Goal: Task Accomplishment & Management: Complete application form

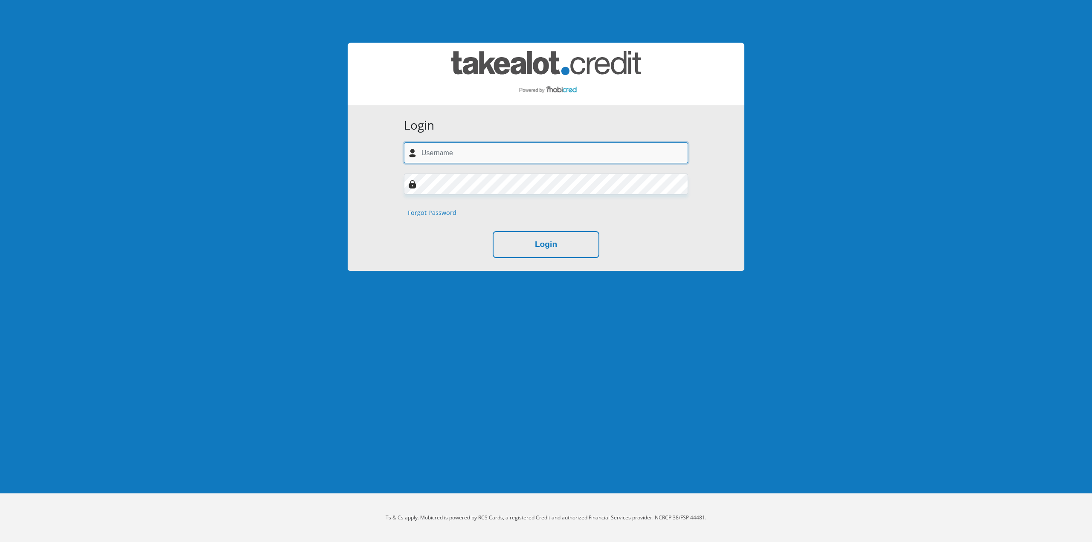
type input "estiaanklem@gmail.com"
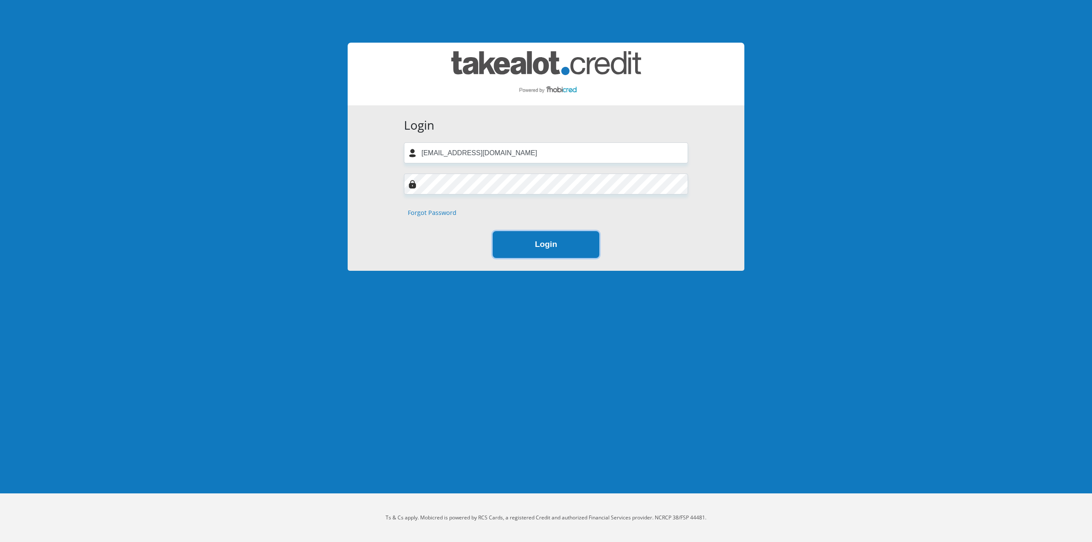
click at [574, 246] on button "Login" at bounding box center [546, 244] width 107 height 27
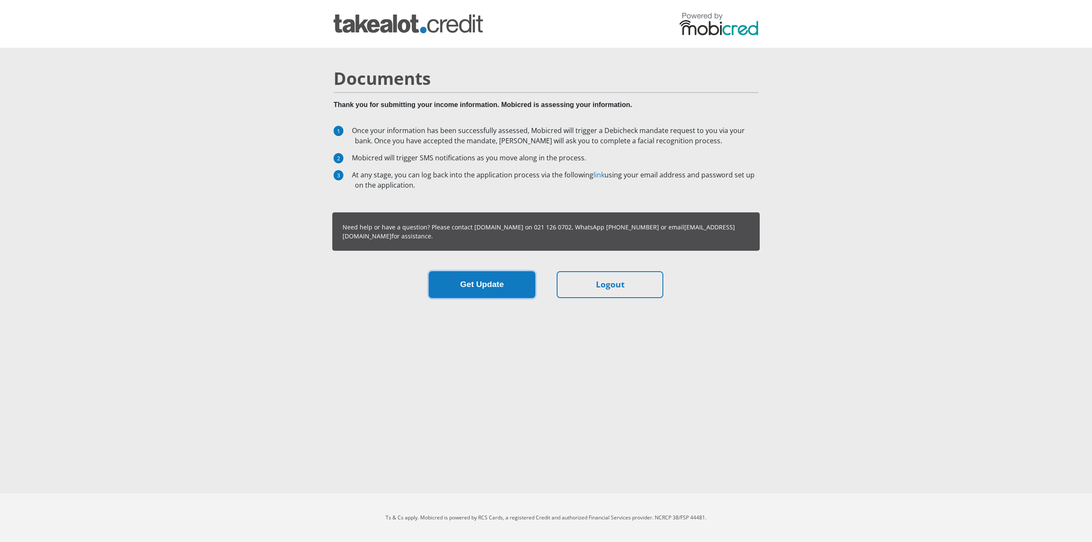
click at [478, 287] on button "Get Update" at bounding box center [482, 284] width 107 height 27
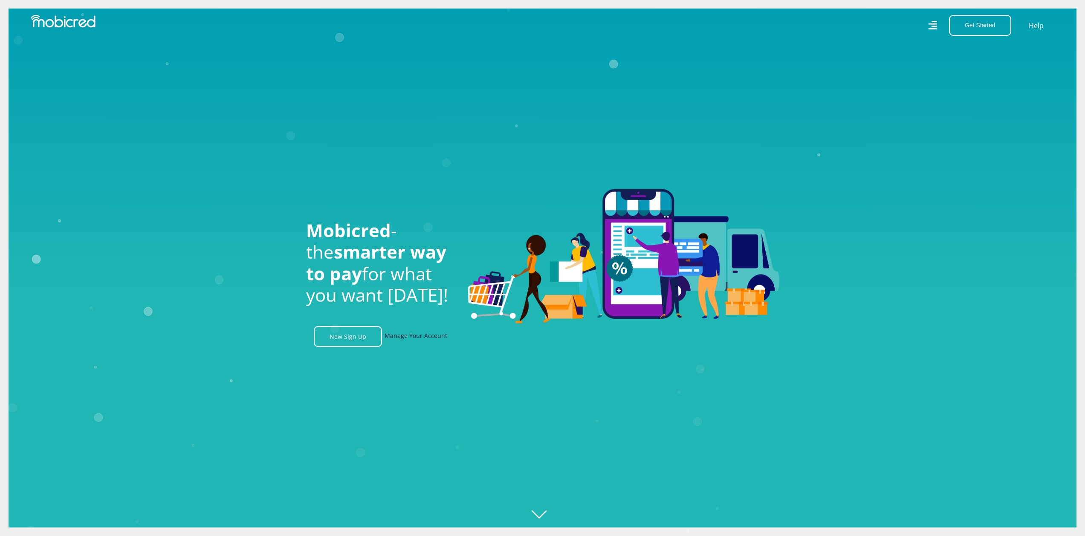
click at [396, 339] on link "Manage Your Account" at bounding box center [416, 336] width 63 height 21
click at [363, 336] on link "New Sign Up" at bounding box center [348, 336] width 68 height 21
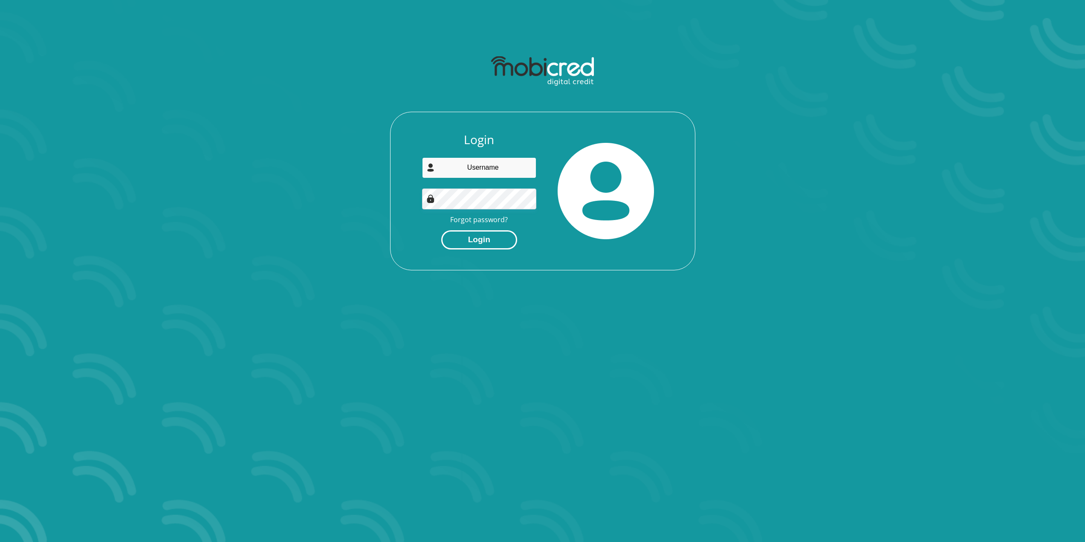
type input "[EMAIL_ADDRESS][DOMAIN_NAME]"
click at [490, 243] on button "Login" at bounding box center [479, 239] width 76 height 19
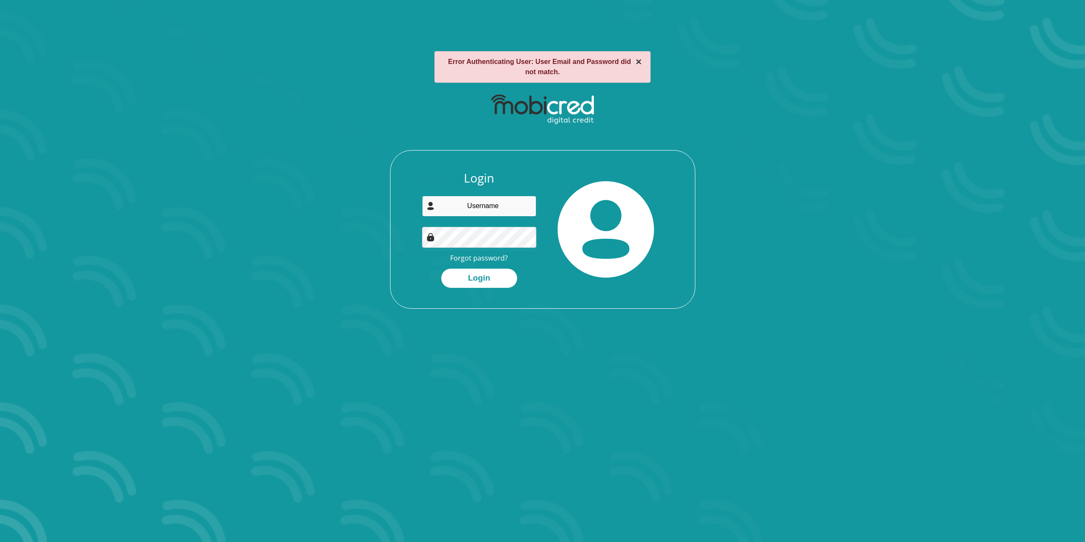
type input "estiaanklem@gmail.com"
click at [636, 64] on button "×" at bounding box center [639, 62] width 6 height 10
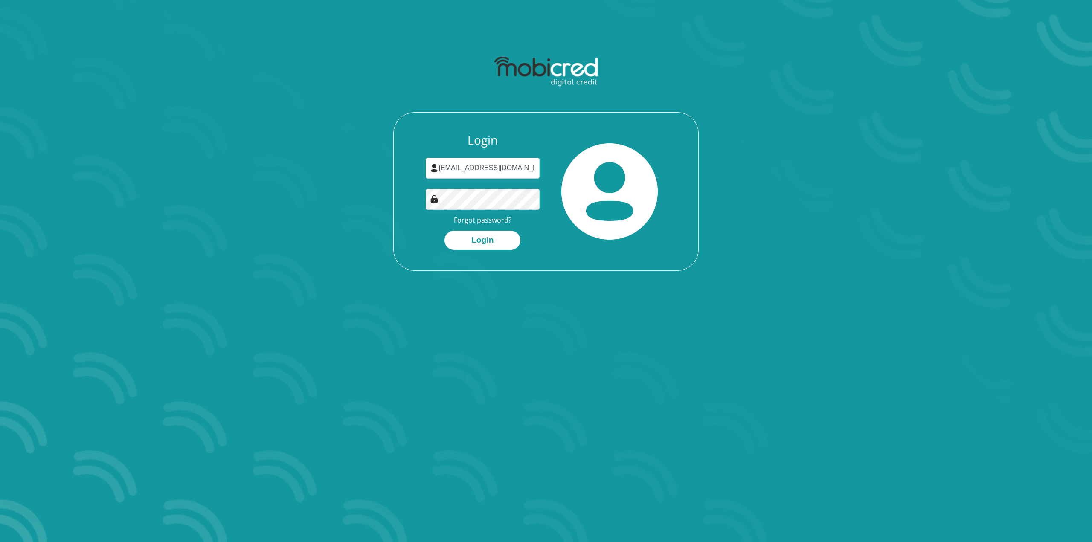
drag, startPoint x: 240, startPoint y: 70, endPoint x: 218, endPoint y: 66, distance: 21.8
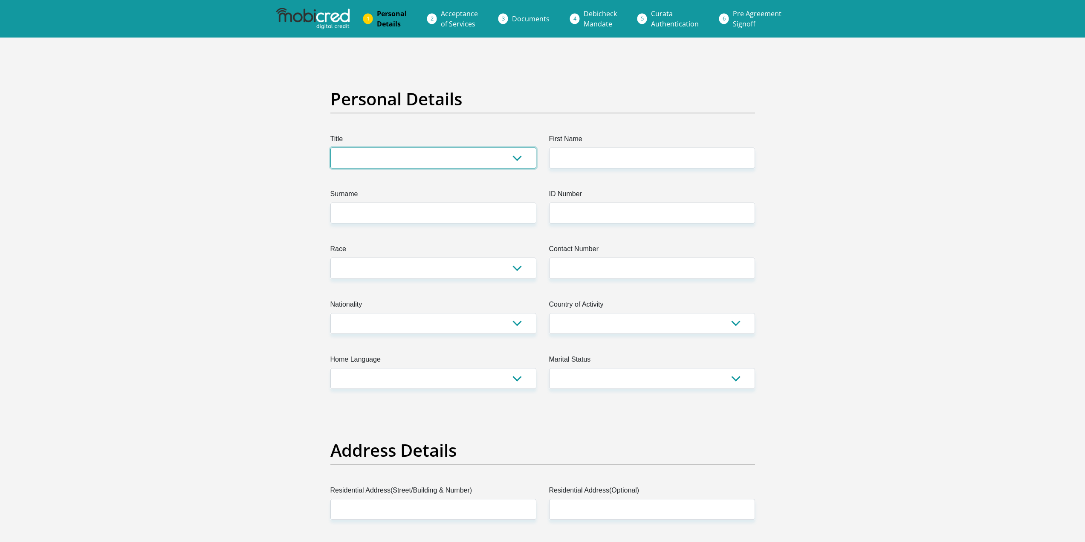
click at [374, 151] on select "Mr Ms Mrs Dr Other" at bounding box center [433, 158] width 206 height 21
select select "Dr"
click at [330, 148] on select "Mr Ms Mrs Dr Other" at bounding box center [433, 158] width 206 height 21
click at [573, 149] on input "First Name" at bounding box center [652, 158] width 206 height 21
type input "Estiaan"
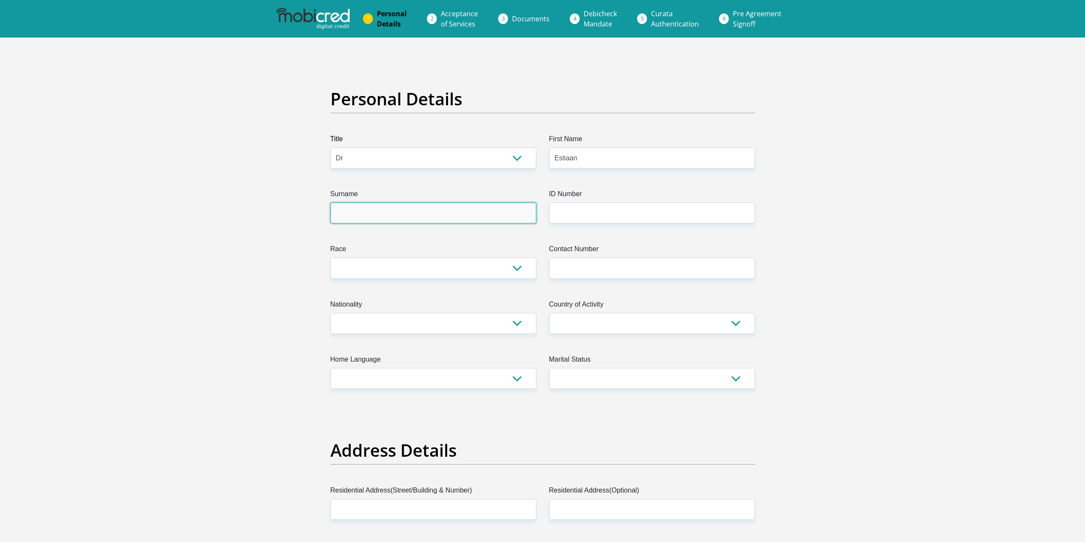
type input "Klem"
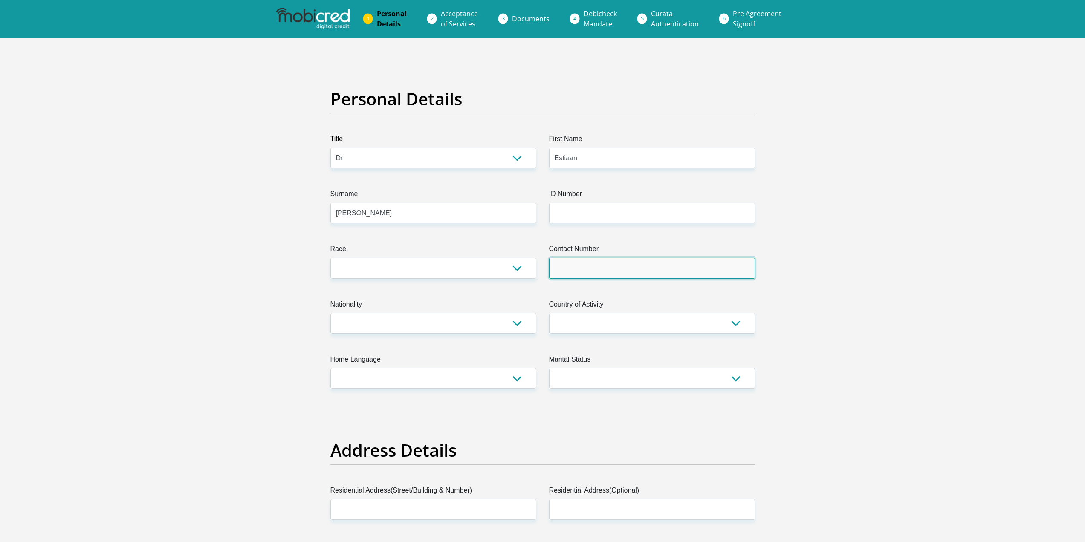
type input "0834531872"
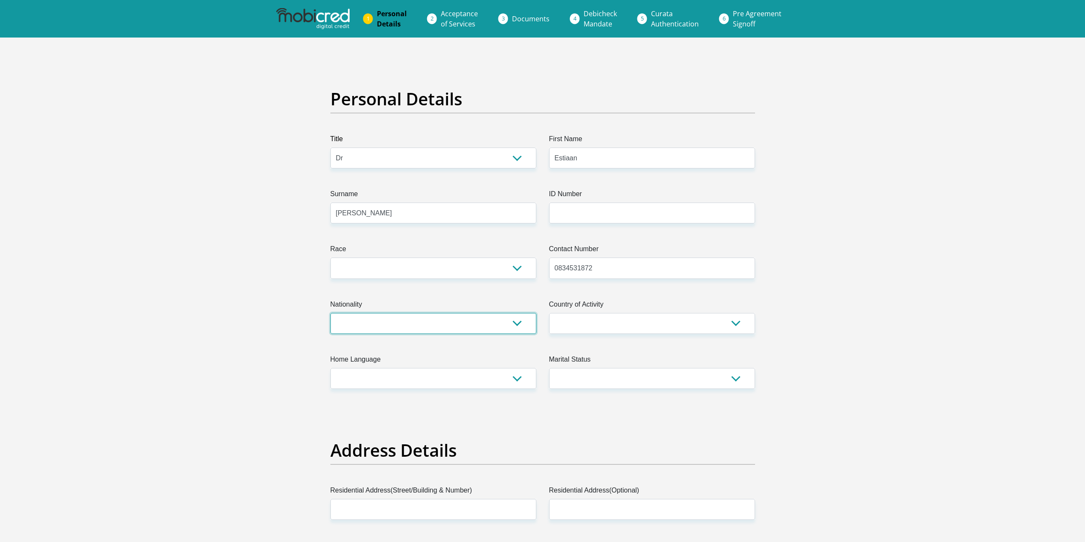
select select "ZAF"
type input "51 Galena Avenue"
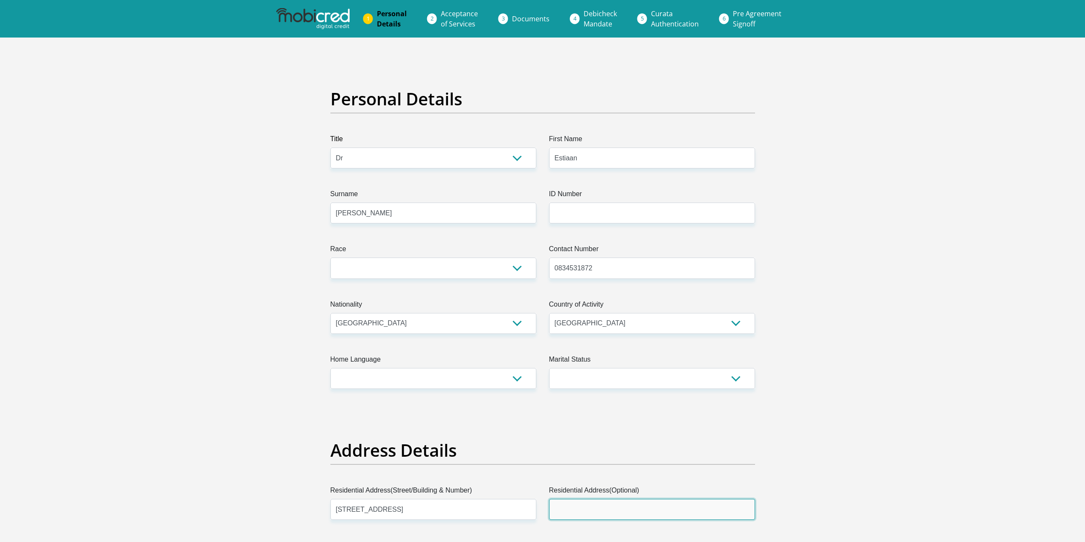
type input "Helderkruin"
type input "Roodepoort"
type input "1724"
select select "Gauteng"
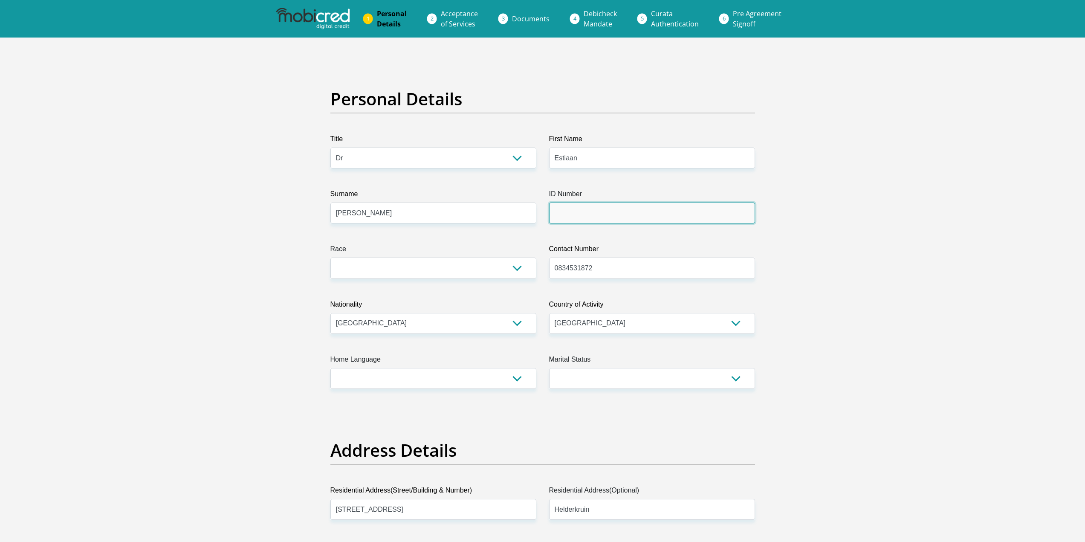
click at [583, 216] on input "ID Number" at bounding box center [652, 213] width 206 height 21
type input "9101295036088"
click at [468, 273] on select "Black Coloured Indian White Other" at bounding box center [433, 268] width 206 height 21
select select "4"
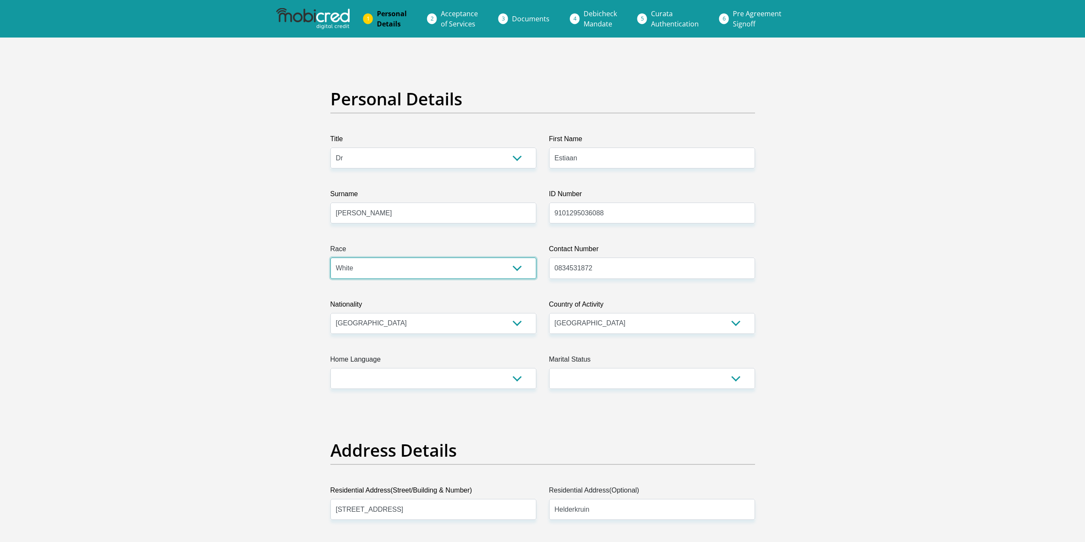
click at [330, 258] on select "Black Coloured Indian White Other" at bounding box center [433, 268] width 206 height 21
click at [415, 371] on select "Afrikaans English Sepedi South Ndebele Southern Sotho Swati Tsonga Tswana Venda…" at bounding box center [433, 378] width 206 height 21
select select "afr"
click at [330, 368] on select "Afrikaans English Sepedi South Ndebele Southern Sotho Swati Tsonga Tswana Venda…" at bounding box center [433, 378] width 206 height 21
click at [628, 385] on select "Married ANC Single Divorced Widowed Married COP or Customary Law" at bounding box center [652, 378] width 206 height 21
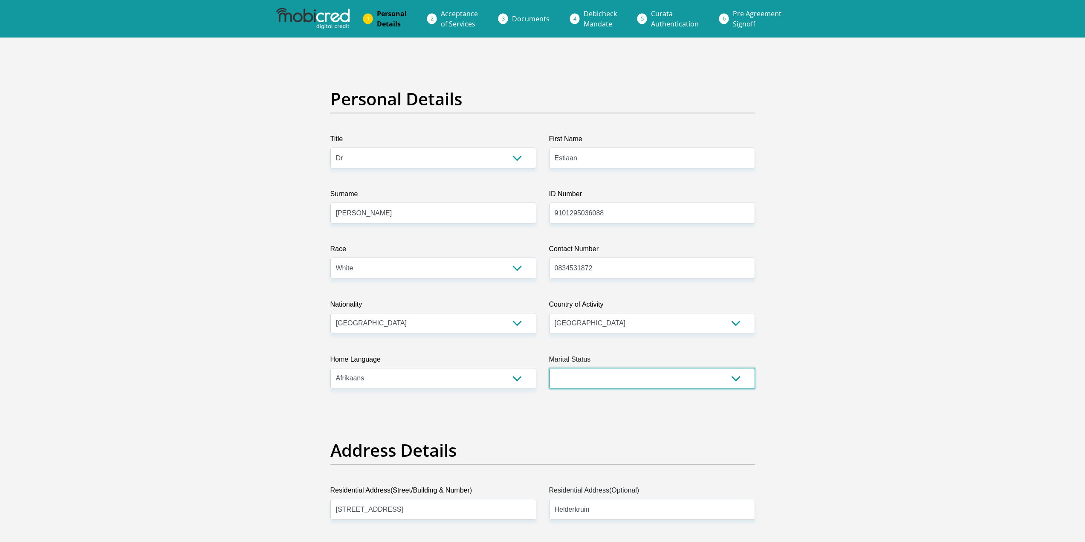
select select "3"
click at [549, 368] on select "Married ANC Single Divorced Widowed Married COP or Customary Law" at bounding box center [652, 378] width 206 height 21
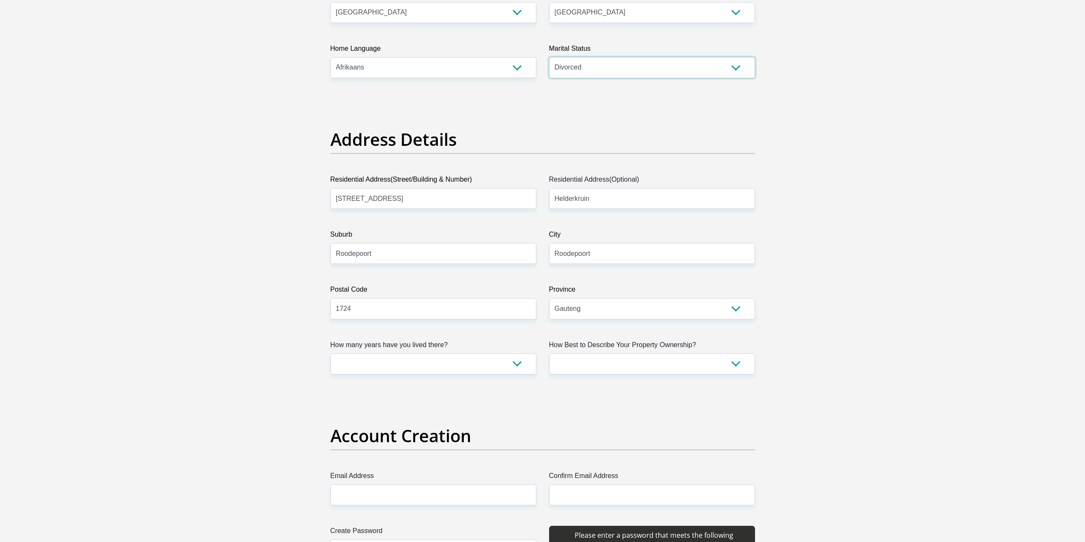
scroll to position [341, 0]
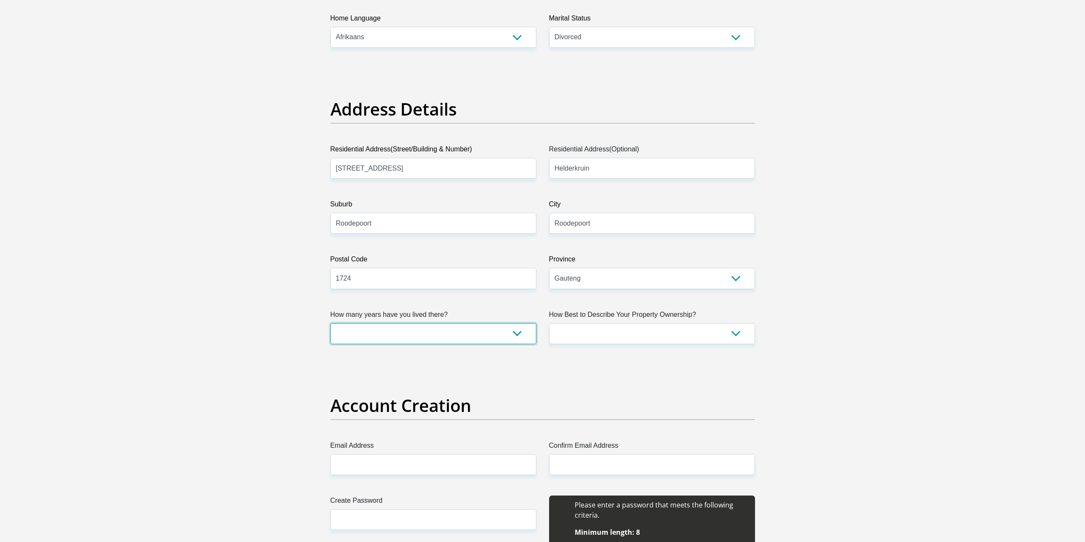
click at [391, 328] on select "less than 1 year 1-3 years 3-5 years 5+ years" at bounding box center [433, 333] width 206 height 21
select select "5"
click at [330, 323] on select "less than 1 year 1-3 years 3-5 years 5+ years" at bounding box center [433, 333] width 206 height 21
click at [608, 336] on select "Owned Rented Family Owned Company Dwelling" at bounding box center [652, 333] width 206 height 21
select select "Owned"
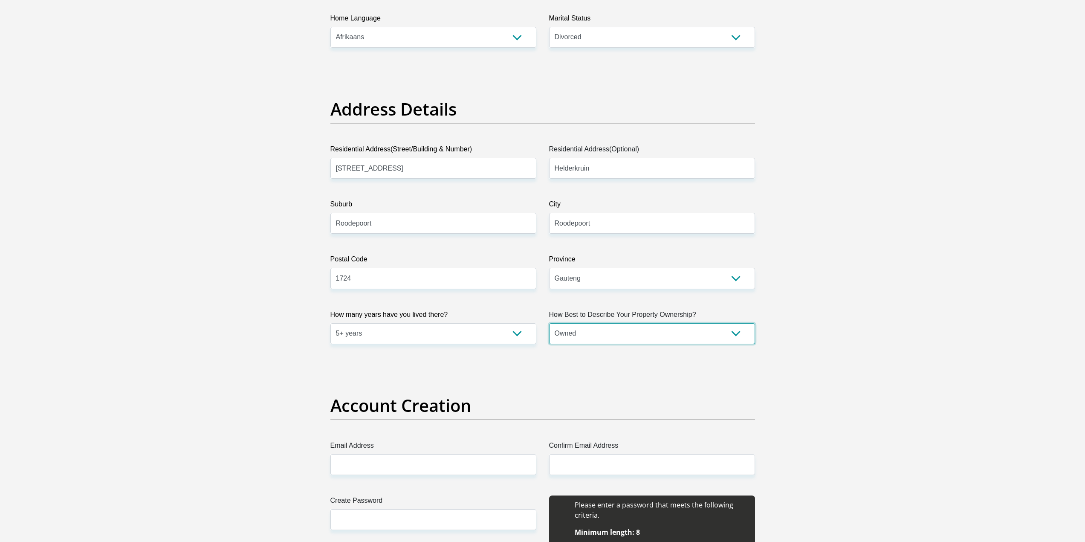
click at [549, 323] on select "Owned Rented Family Owned Company Dwelling" at bounding box center [652, 333] width 206 height 21
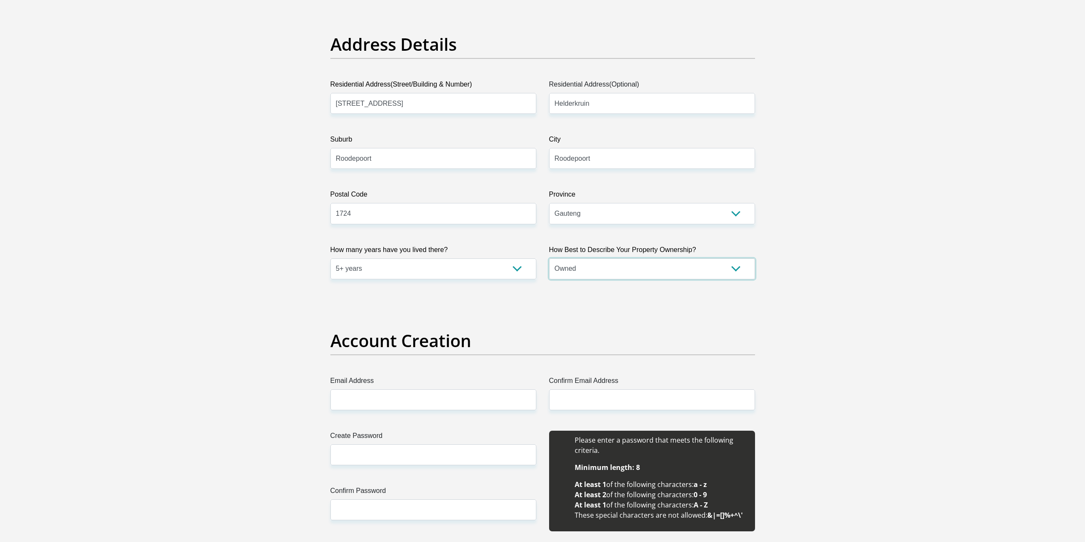
scroll to position [469, 0]
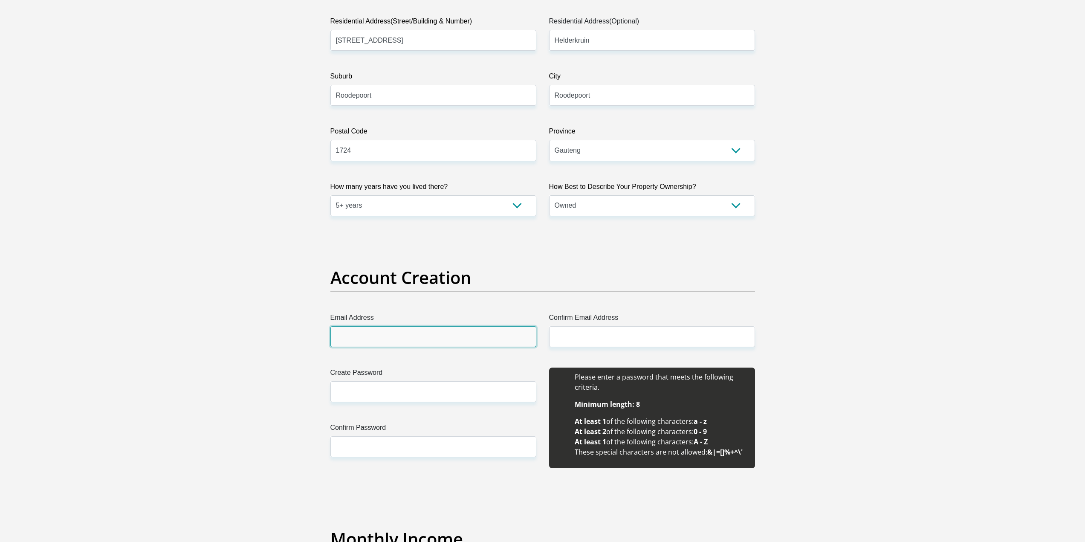
click at [372, 335] on input "Email Address" at bounding box center [433, 336] width 206 height 21
type input "estiaanklem@gmail.com"
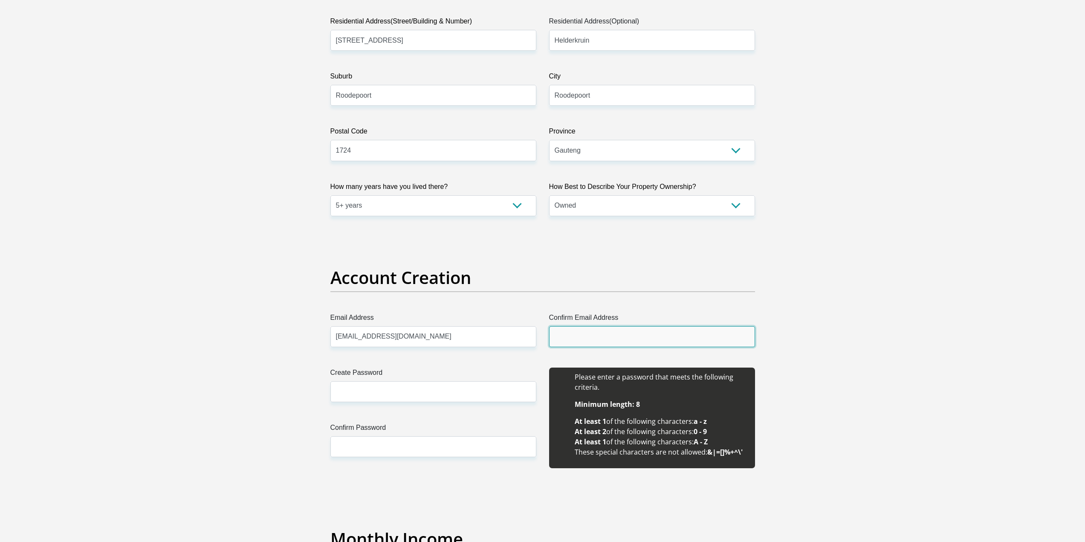
type input "estiaanklem@gmail.com"
type input "Estiaan"
type input "Klem"
type input "0834531872"
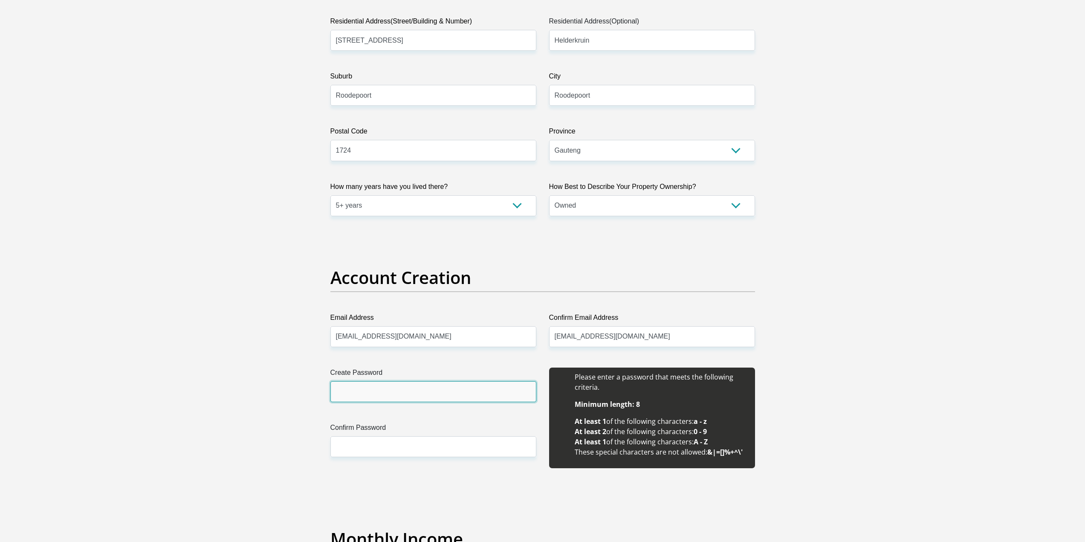
click at [400, 384] on input "Create Password" at bounding box center [433, 391] width 206 height 21
type input "Klara291#"
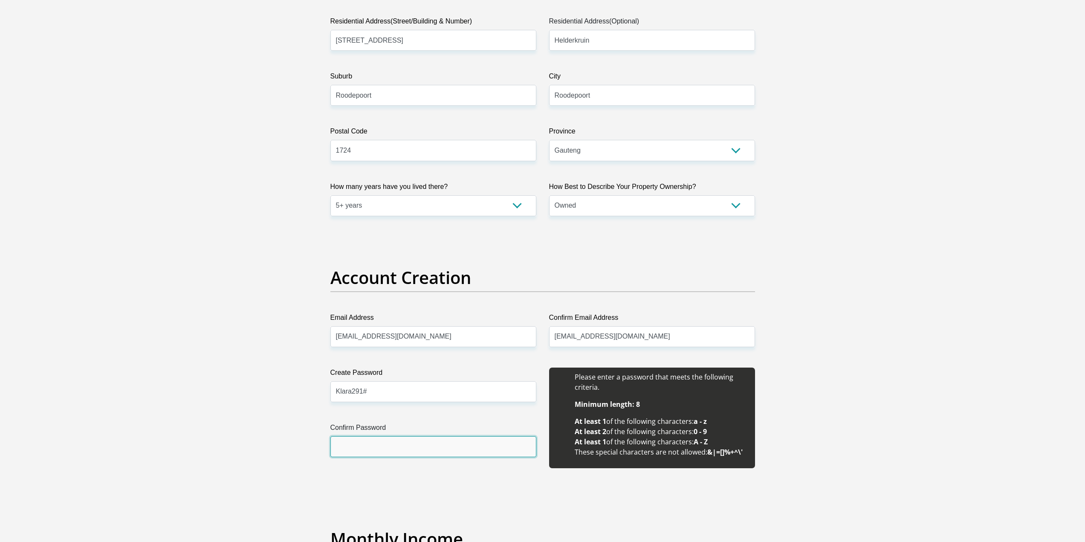
click at [389, 444] on input "Confirm Password" at bounding box center [433, 446] width 206 height 21
type input "Klara291#"
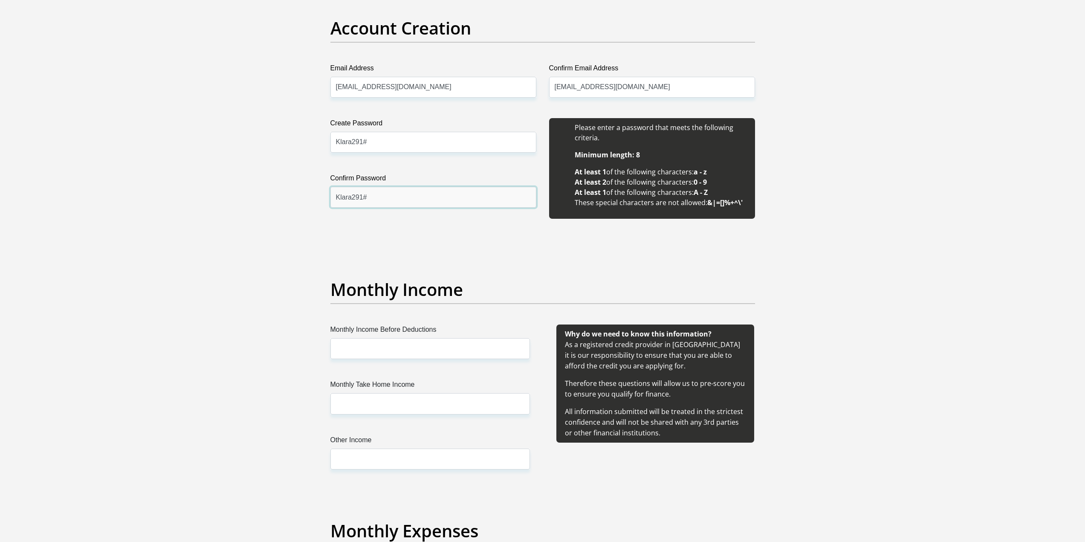
scroll to position [725, 0]
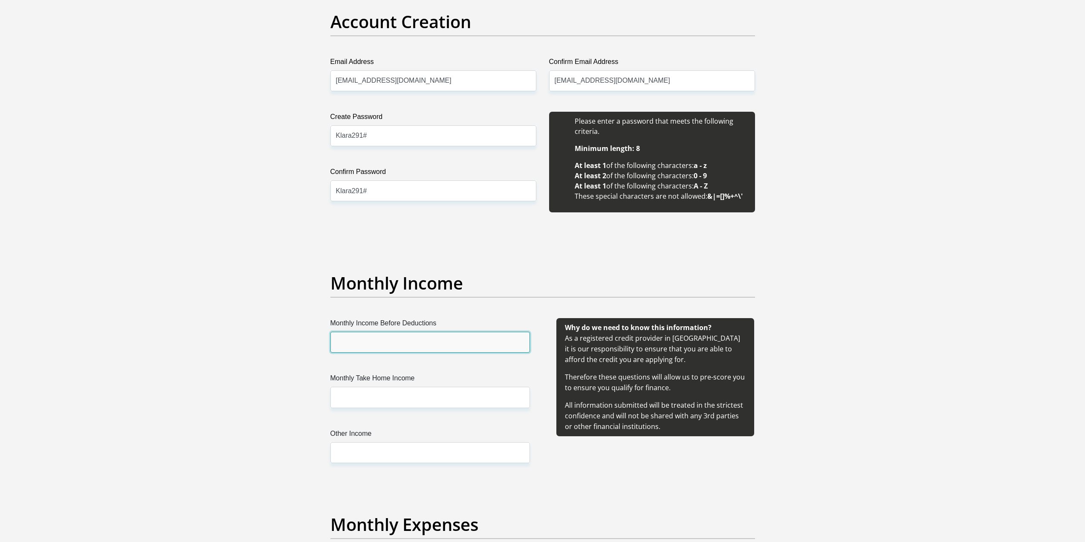
click at [361, 343] on input "Monthly Income Before Deductions" at bounding box center [430, 342] width 200 height 21
type input "79000"
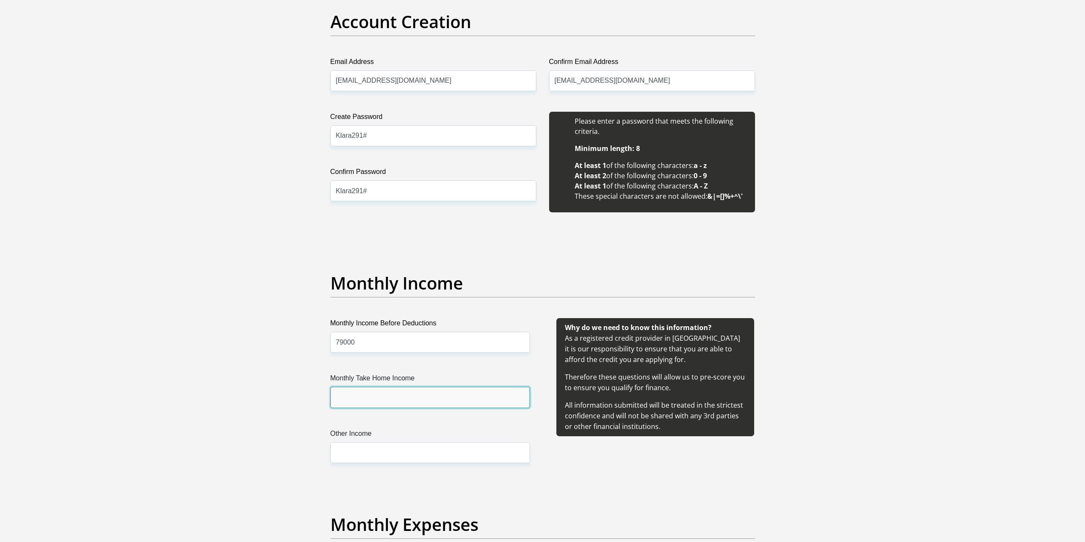
click at [406, 389] on input "Monthly Take Home Income" at bounding box center [430, 397] width 200 height 21
type input "53000"
click at [349, 458] on input "Other Income" at bounding box center [430, 452] width 200 height 21
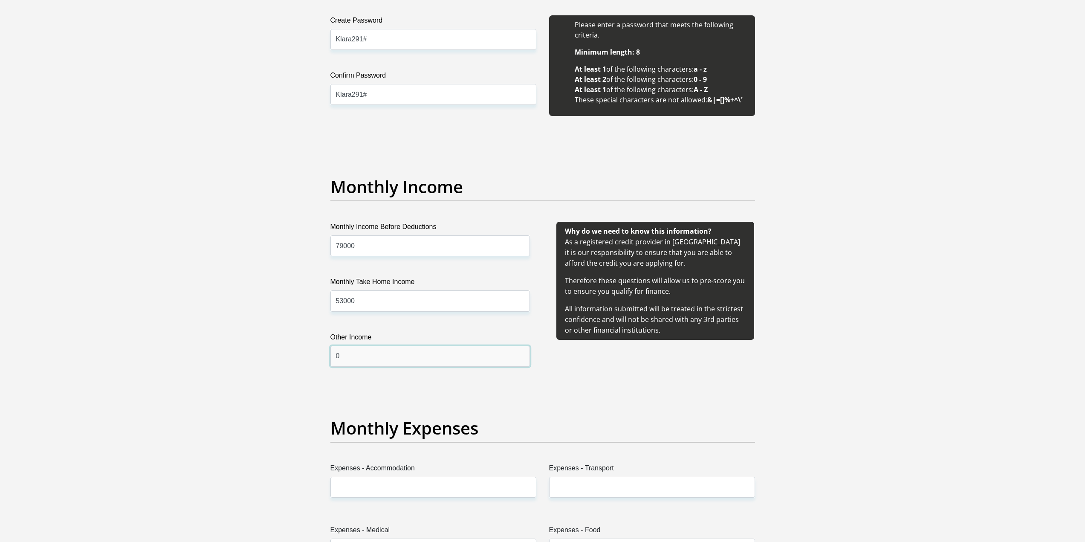
scroll to position [981, 0]
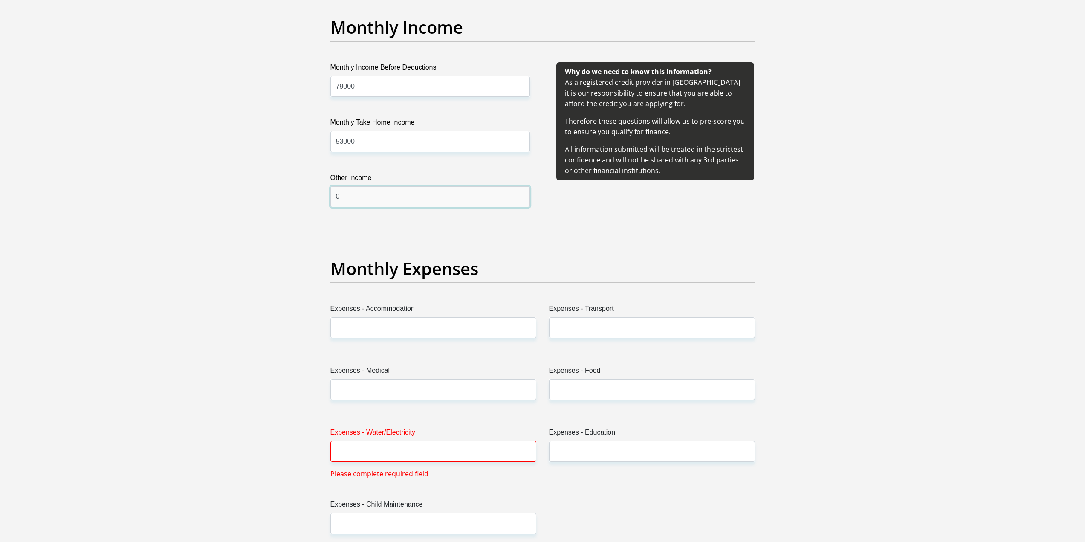
type input "0"
click at [380, 334] on input "Expenses - Accommodation" at bounding box center [433, 327] width 206 height 21
type input "18500"
click at [363, 457] on input "Expenses - Water/Electricity" at bounding box center [433, 451] width 206 height 21
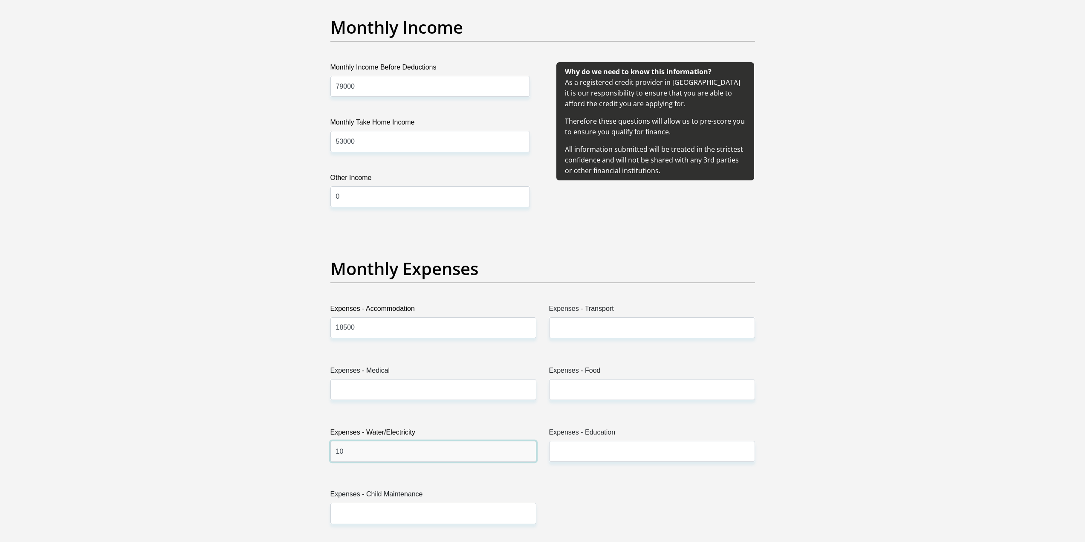
type input "1"
type input "800"
click at [567, 327] on input "Expenses - Transport" at bounding box center [652, 327] width 206 height 21
type input "1500"
click at [586, 384] on input "Expenses - Food" at bounding box center [652, 389] width 206 height 21
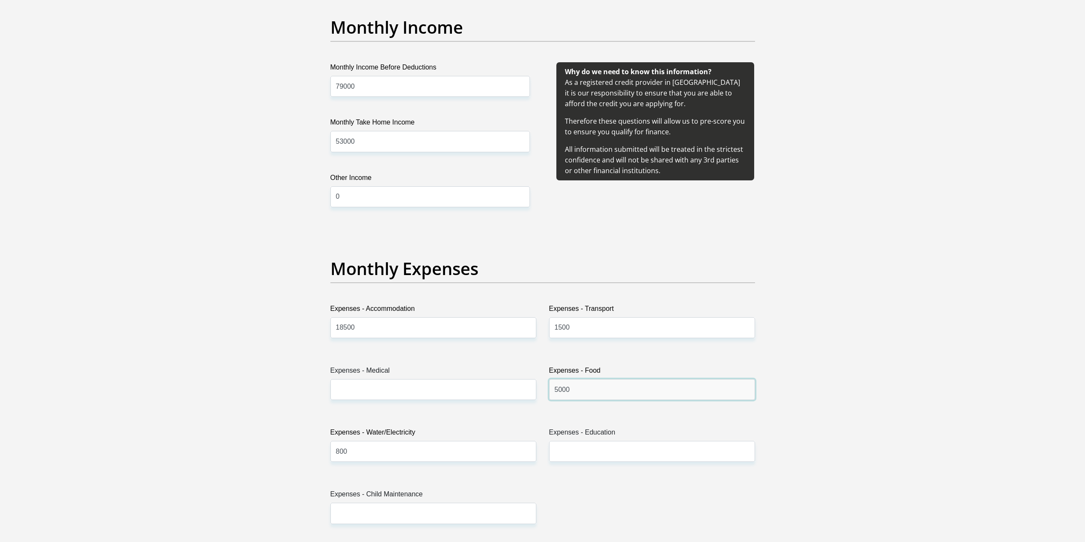
type input "5000"
click at [570, 448] on input "Expenses - Education" at bounding box center [652, 451] width 206 height 21
type input "0"
click at [468, 394] on input "Expenses - Medical" at bounding box center [433, 389] width 206 height 21
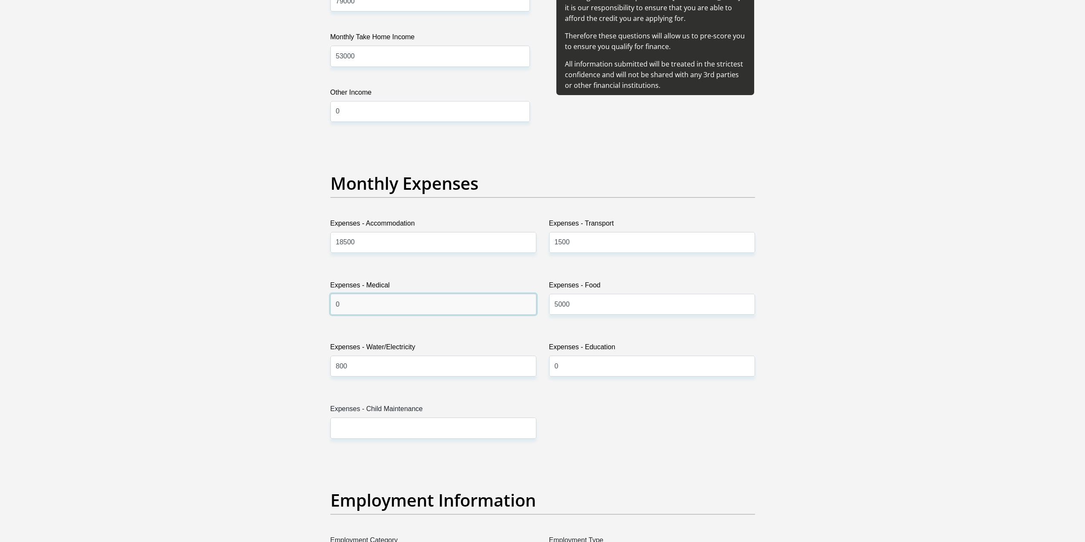
type input "0"
click at [403, 428] on input "Expenses - Child Maintenance" at bounding box center [433, 427] width 206 height 21
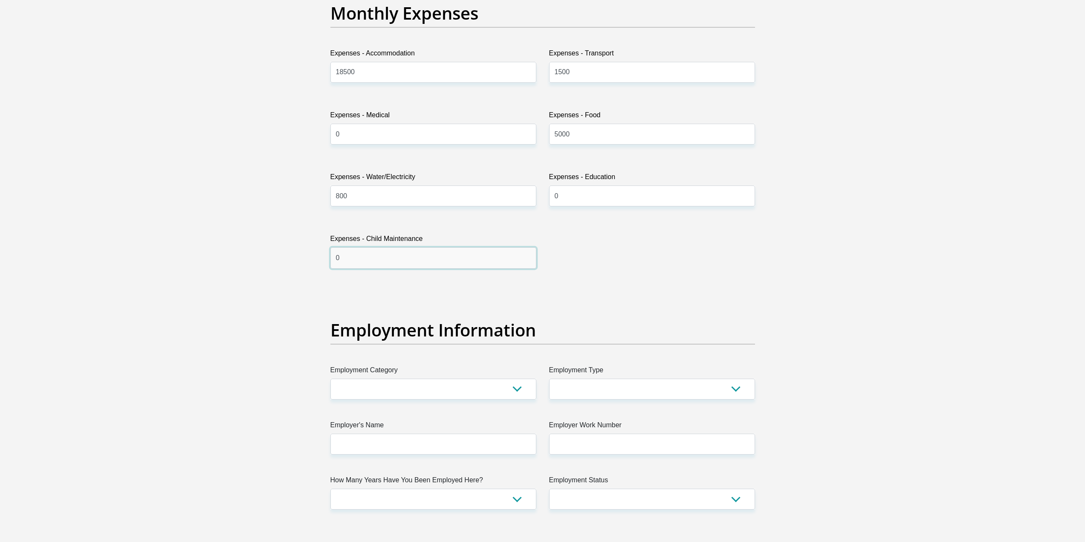
scroll to position [1237, 0]
type input "0"
click at [421, 397] on select "AGRICULTURE ALCOHOL & TOBACCO CONSTRUCTION MATERIALS METALLURGY EQUIPMENT FOR R…" at bounding box center [433, 388] width 206 height 21
select select "71"
click at [330, 378] on select "AGRICULTURE ALCOHOL & TOBACCO CONSTRUCTION MATERIALS METALLURGY EQUIPMENT FOR R…" at bounding box center [433, 388] width 206 height 21
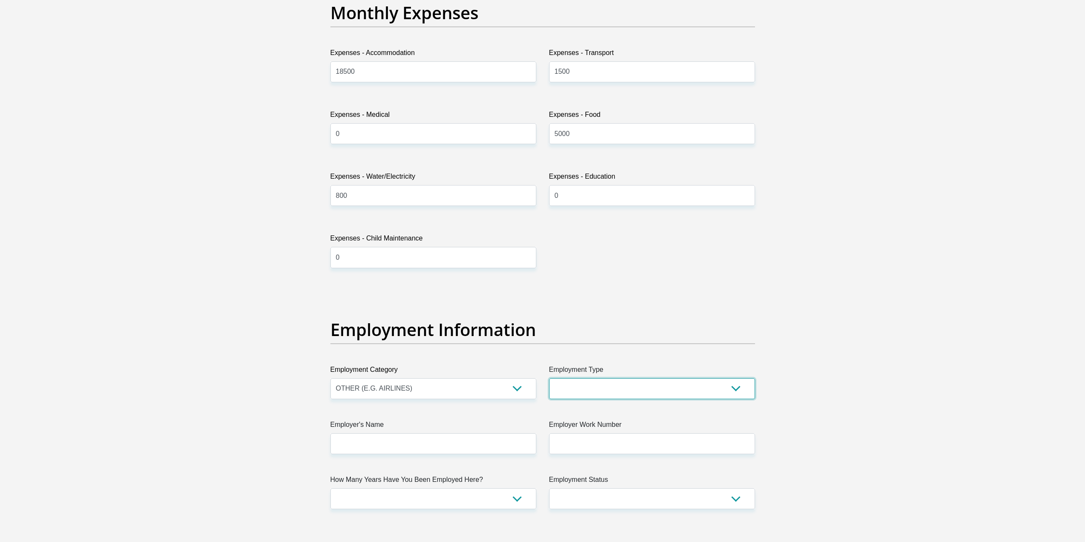
click at [599, 392] on select "College/Lecturer Craft Seller Creative Driver Executive Farmer Forces - Non Com…" at bounding box center [652, 388] width 206 height 21
select select "Non Licenced Professional"
click at [549, 378] on select "College/Lecturer Craft Seller Creative Driver Executive Farmer Forces - Non Com…" at bounding box center [652, 388] width 206 height 21
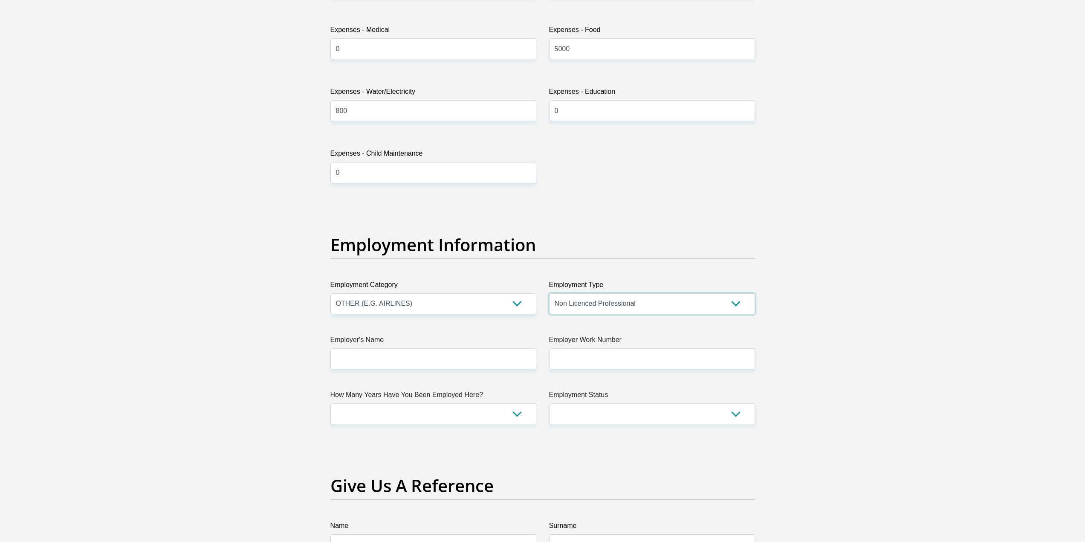
scroll to position [1322, 0]
click at [428, 363] on input "Employer's Name" at bounding box center [433, 358] width 206 height 21
type input "CFO"
click at [576, 353] on input "Employer Work Number" at bounding box center [652, 358] width 206 height 21
click at [571, 358] on input "Employer Work Number" at bounding box center [652, 358] width 206 height 21
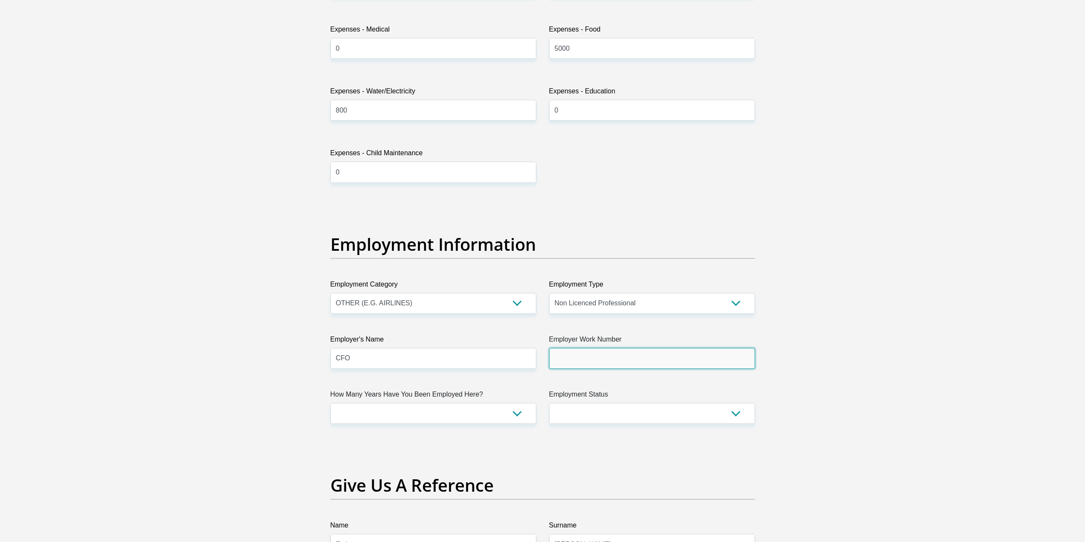
paste input "011 568 2390"
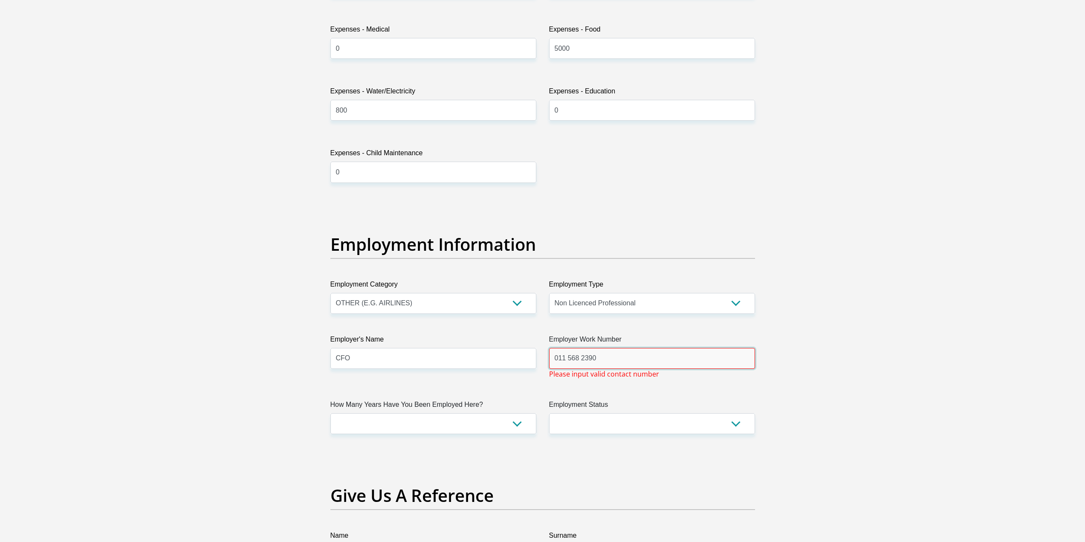
click at [581, 359] on input "011 568 2390" at bounding box center [652, 358] width 206 height 21
click at [567, 359] on input "011 5682390" at bounding box center [652, 358] width 206 height 21
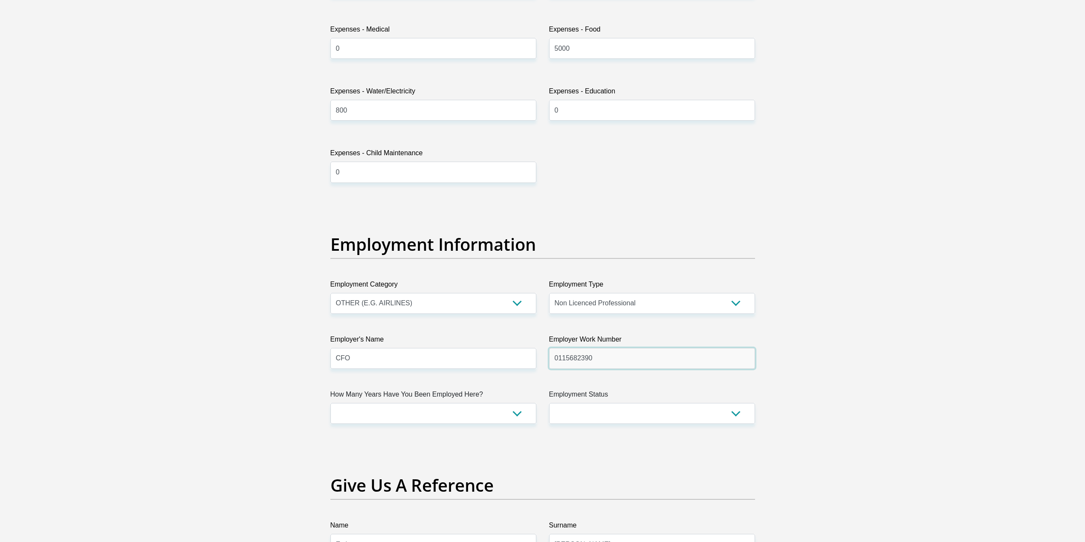
type input "0115682390"
click at [461, 413] on select "less than 1 year 1-3 years 3-5 years 5+ years" at bounding box center [433, 413] width 206 height 21
select select "24"
click at [330, 403] on select "less than 1 year 1-3 years 3-5 years 5+ years" at bounding box center [433, 413] width 206 height 21
click at [582, 408] on select "Permanent/Full-time Part-time/Casual Contract Worker Self-Employed Housewife Re…" at bounding box center [652, 413] width 206 height 21
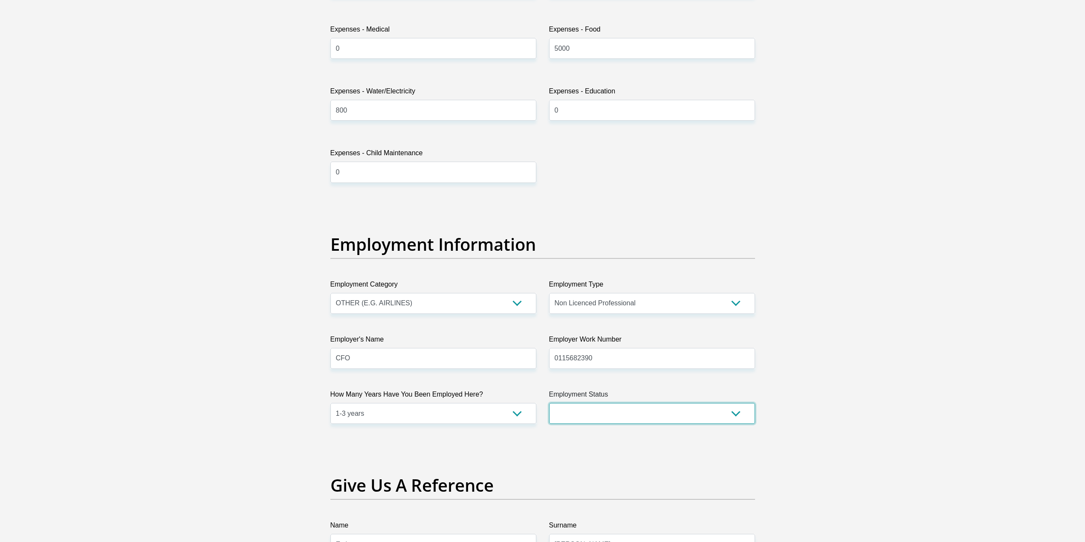
select select "1"
click at [549, 403] on select "Permanent/Full-time Part-time/Casual Contract Worker Self-Employed Housewife Re…" at bounding box center [652, 413] width 206 height 21
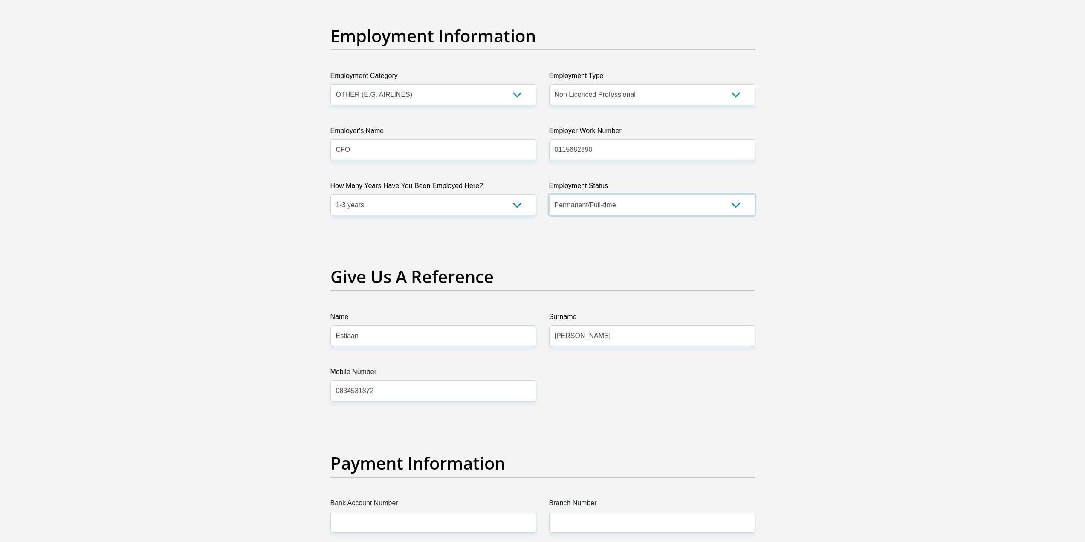
scroll to position [1535, 0]
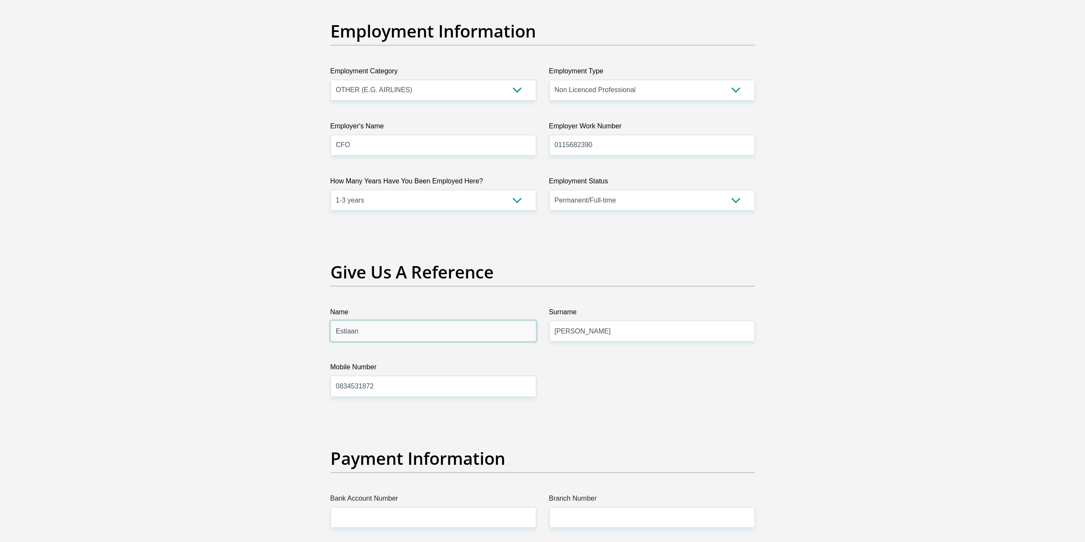
drag, startPoint x: 391, startPoint y: 336, endPoint x: 282, endPoint y: 336, distance: 108.7
type input "Monique"
click at [629, 325] on input "Klem" at bounding box center [652, 331] width 206 height 21
click at [561, 330] on input "Klem" at bounding box center [652, 331] width 206 height 21
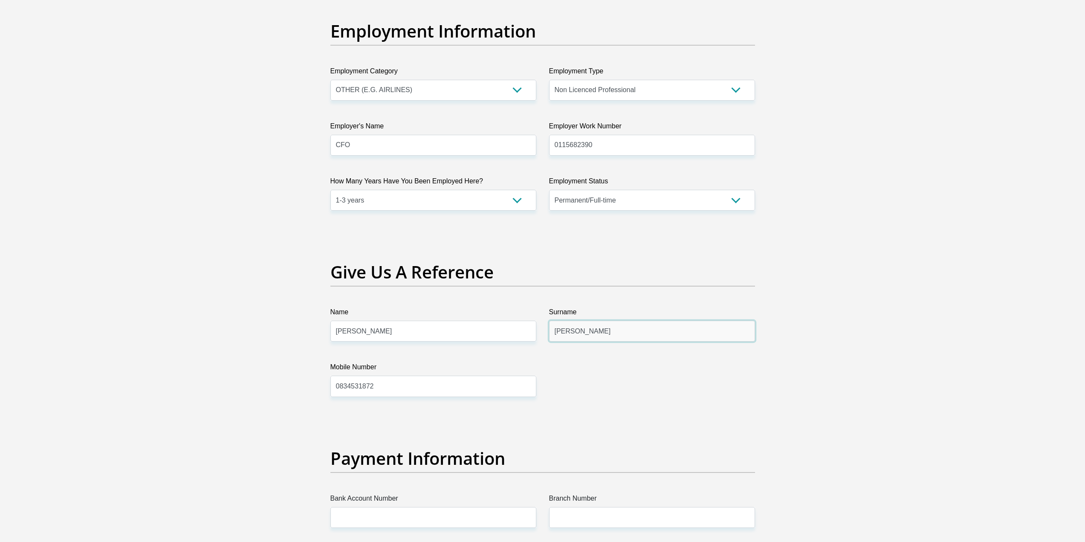
click at [561, 330] on input "Klem" at bounding box center [652, 331] width 206 height 21
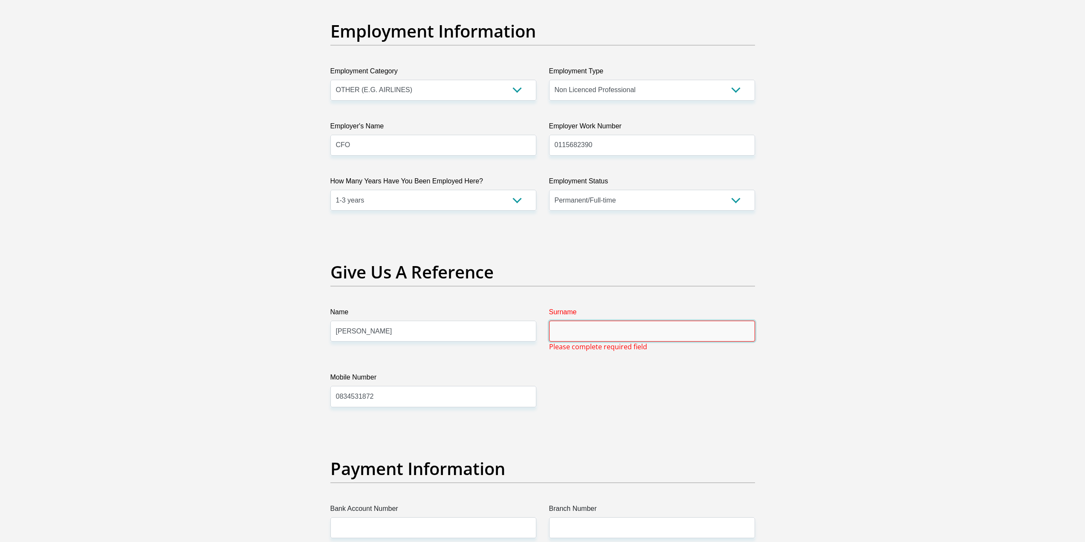
click at [579, 333] on input "Surname" at bounding box center [652, 331] width 206 height 21
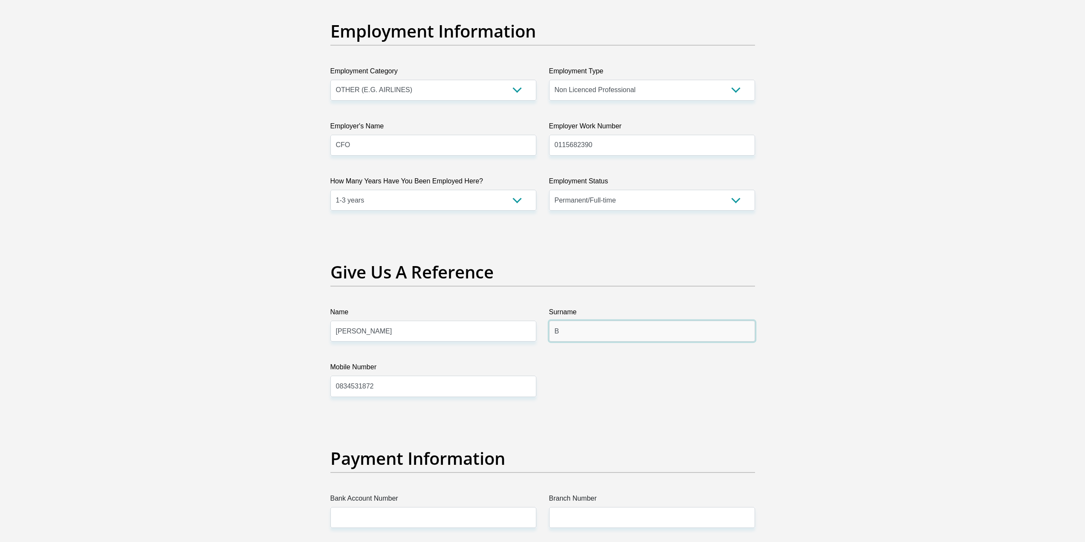
type input "Balloy"
drag, startPoint x: 377, startPoint y: 389, endPoint x: 237, endPoint y: 389, distance: 139.9
type input "0794901123"
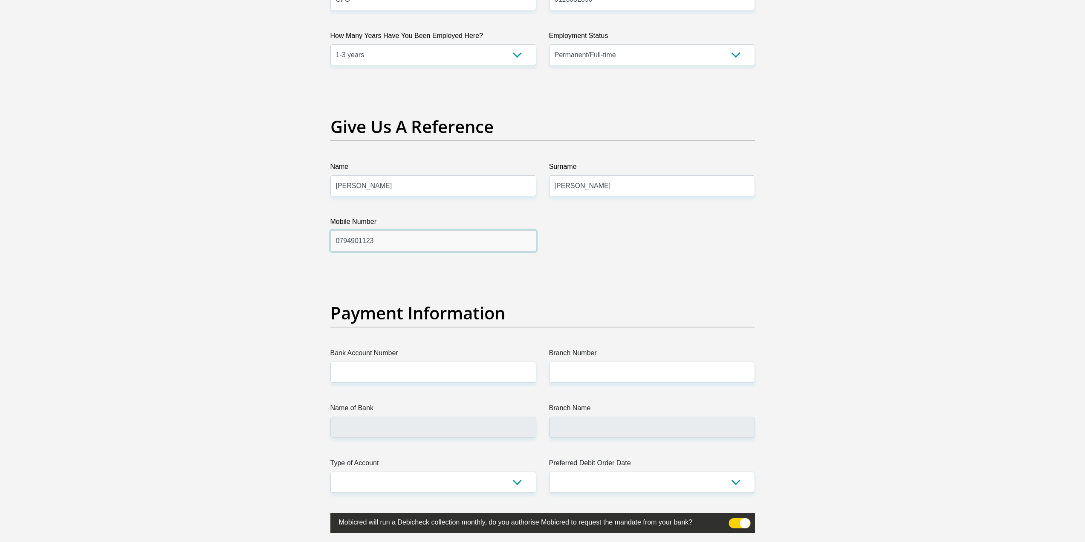
scroll to position [1706, 0]
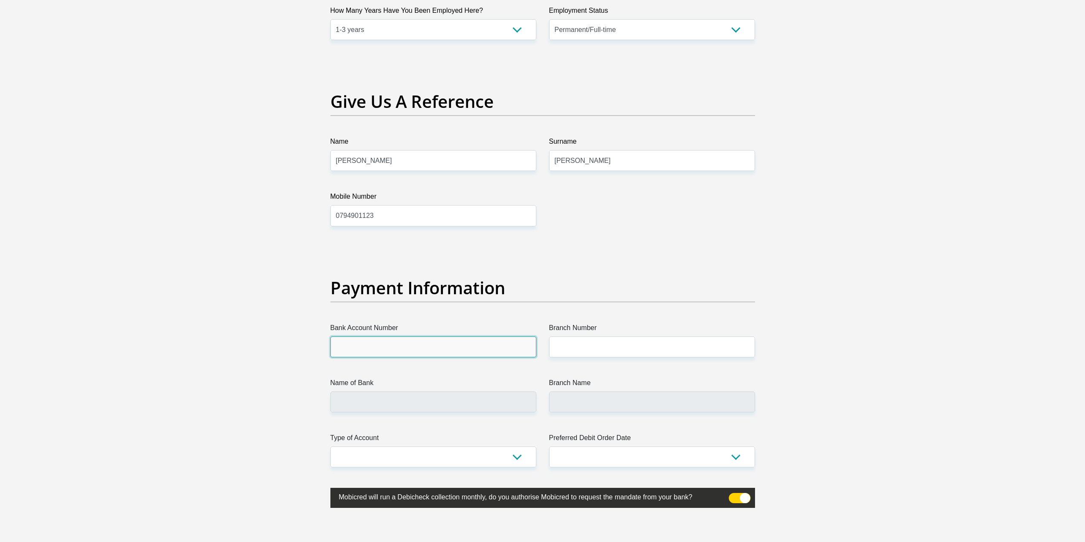
click at [417, 351] on input "Bank Account Number" at bounding box center [433, 346] width 206 height 21
type input "62837023340"
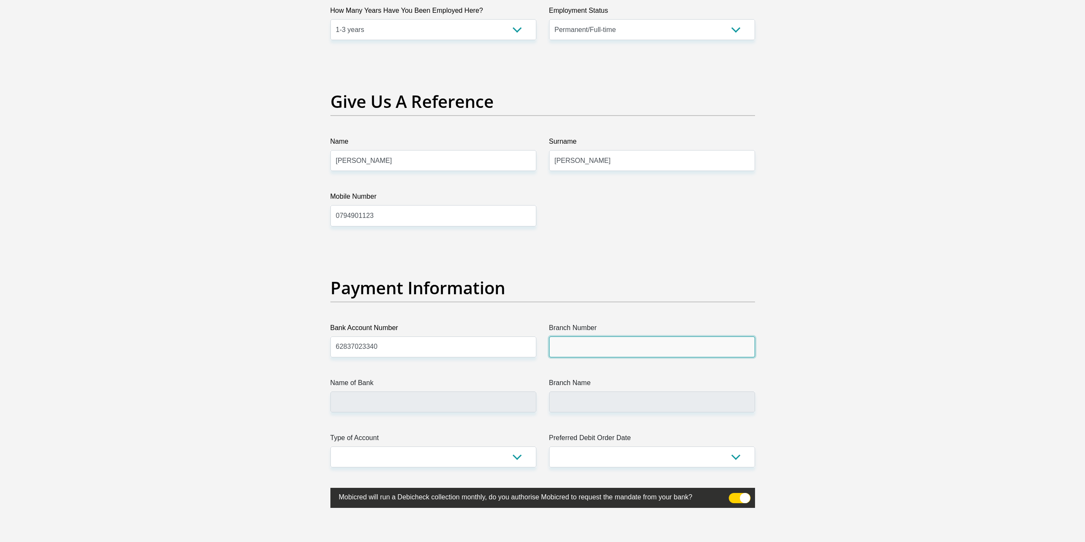
click at [612, 346] on input "Branch Number" at bounding box center [652, 346] width 206 height 21
type input "250655"
type input "FIRSTRAND BANK"
type input "BRANCH 560"
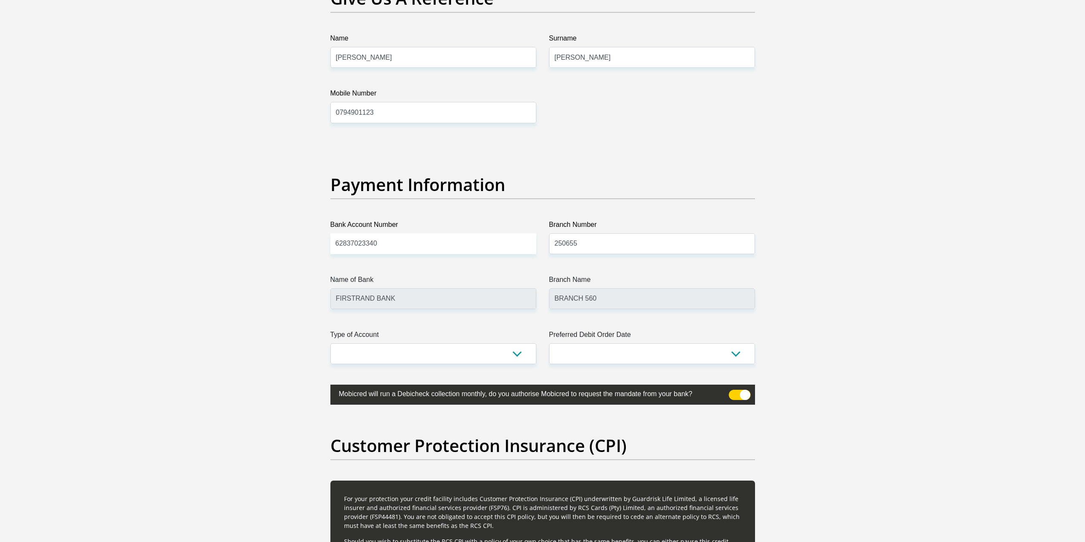
scroll to position [1834, 0]
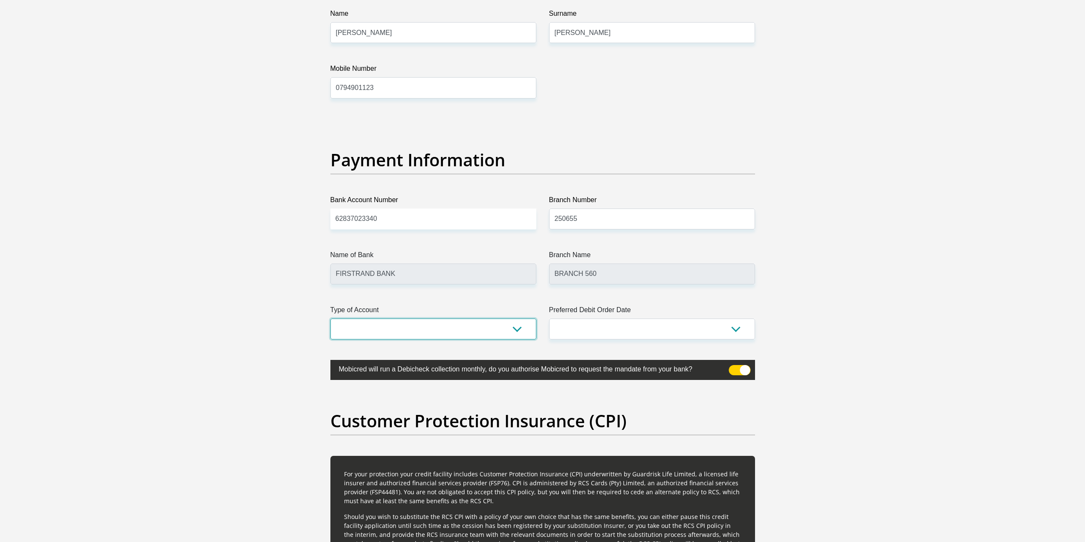
click at [379, 333] on select "Cheque Savings" at bounding box center [433, 329] width 206 height 21
click at [377, 328] on select "Cheque Savings" at bounding box center [433, 329] width 206 height 21
select select "CUR"
click at [330, 319] on select "Cheque Savings" at bounding box center [433, 329] width 206 height 21
click at [679, 328] on select "1st 2nd 3rd 4th 5th 7th 18th 19th 20th 21st 22nd 23rd 24th 25th 26th 27th 28th …" at bounding box center [652, 329] width 206 height 21
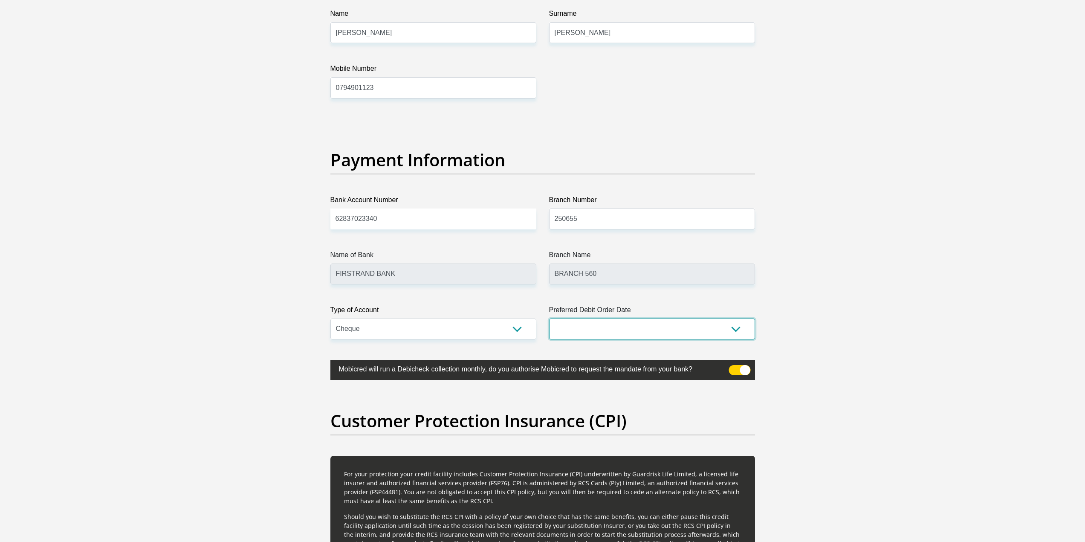
select select "1"
click at [549, 319] on select "1st 2nd 3rd 4th 5th 7th 18th 19th 20th 21st 22nd 23rd 24th 25th 26th 27th 28th …" at bounding box center [652, 329] width 206 height 21
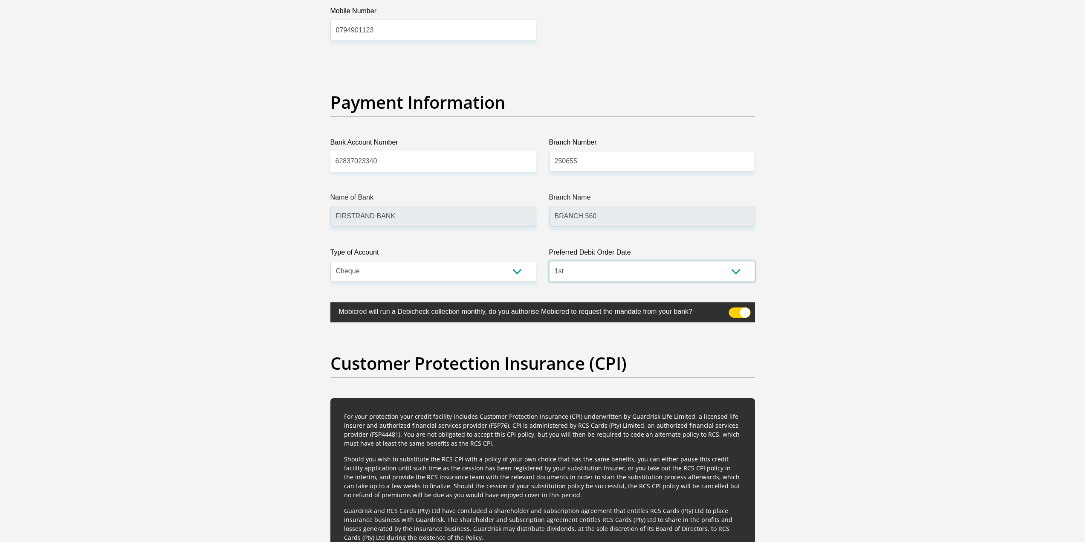
scroll to position [1919, 0]
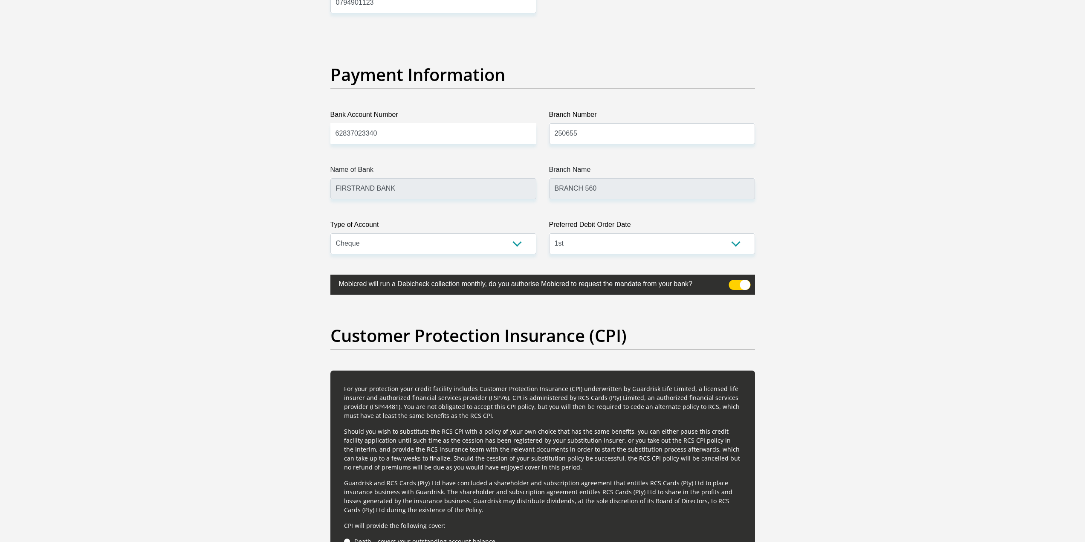
click at [728, 286] on label at bounding box center [542, 285] width 425 height 20
click at [734, 282] on input "checkbox" at bounding box center [734, 282] width 0 height 0
click at [738, 283] on span at bounding box center [740, 285] width 22 height 10
click at [734, 282] on input "checkbox" at bounding box center [734, 282] width 0 height 0
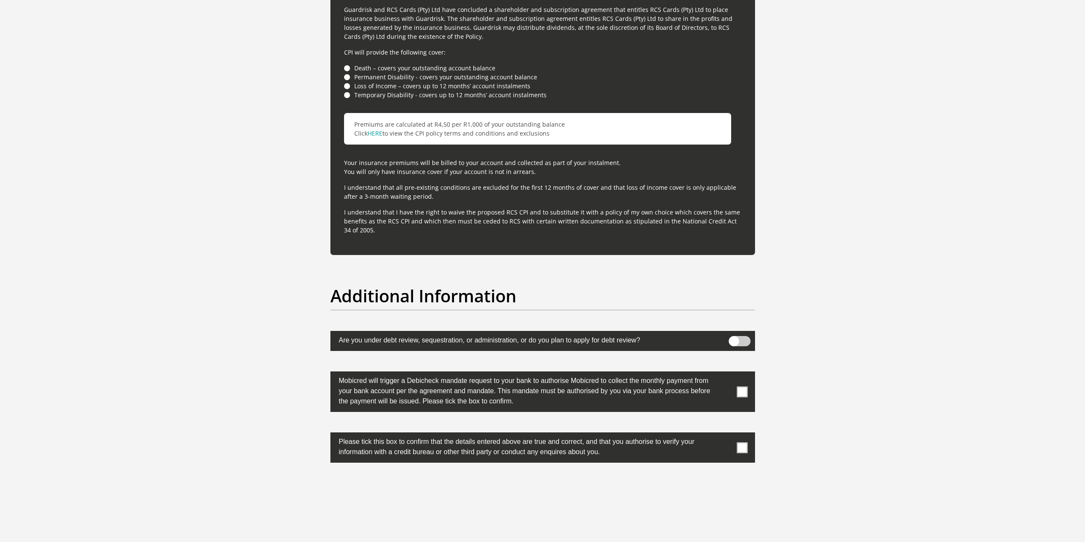
scroll to position [2473, 0]
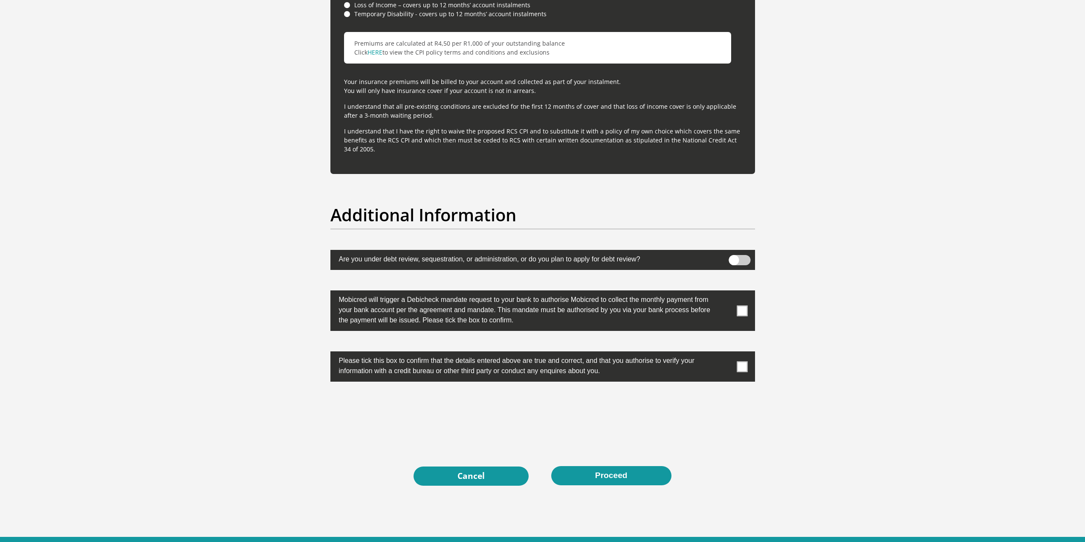
click at [739, 313] on span at bounding box center [742, 310] width 11 height 11
click at [725, 293] on input "checkbox" at bounding box center [725, 293] width 0 height 0
click at [742, 362] on span at bounding box center [742, 366] width 11 height 11
click at [725, 354] on input "checkbox" at bounding box center [725, 354] width 0 height 0
click at [608, 478] on button "Proceed" at bounding box center [611, 475] width 120 height 19
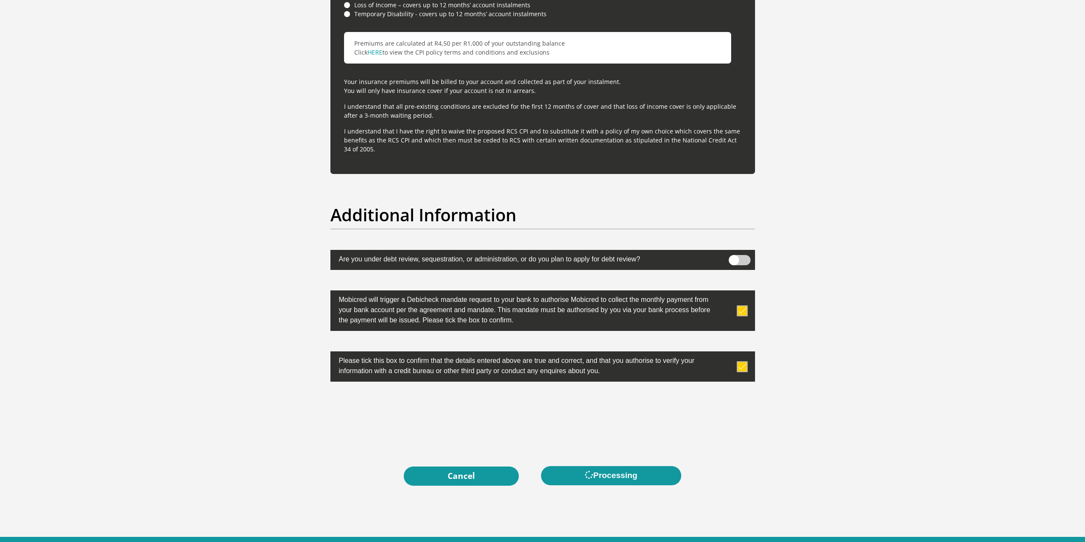
scroll to position [0, 0]
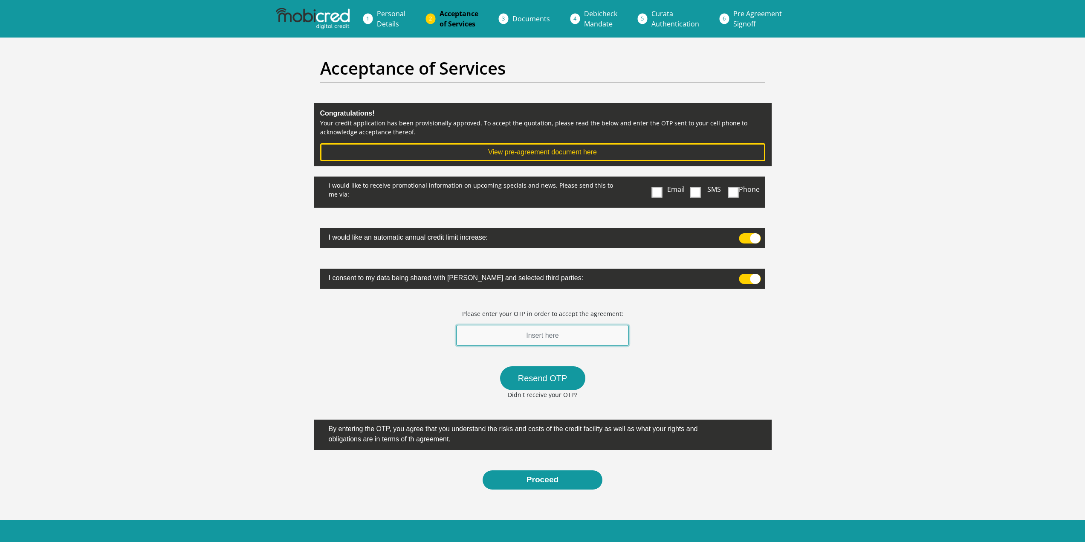
click at [537, 333] on input "text" at bounding box center [542, 335] width 173 height 21
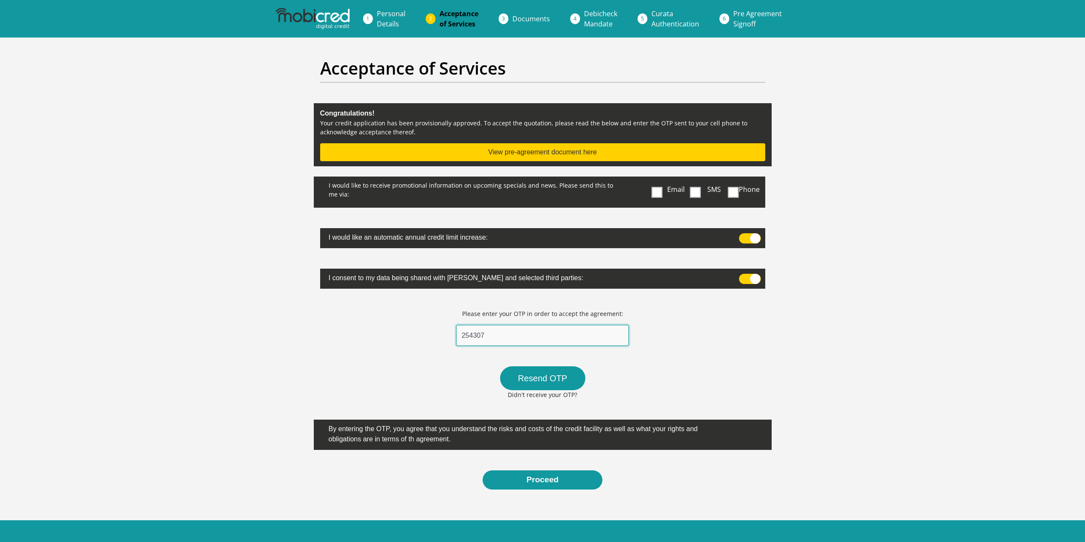
type input "254307"
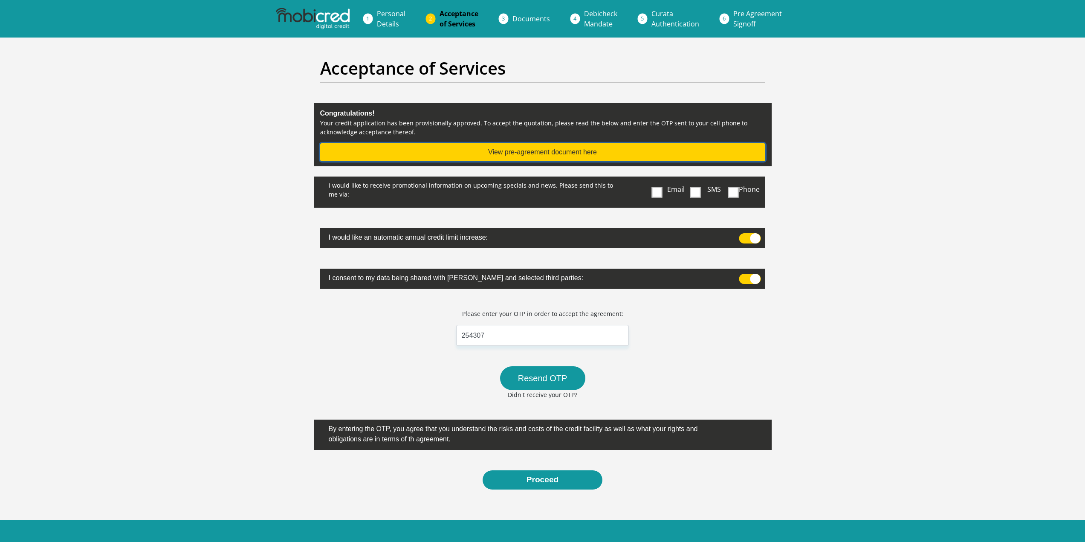
click at [545, 150] on button "View pre-agreement document here" at bounding box center [542, 152] width 445 height 18
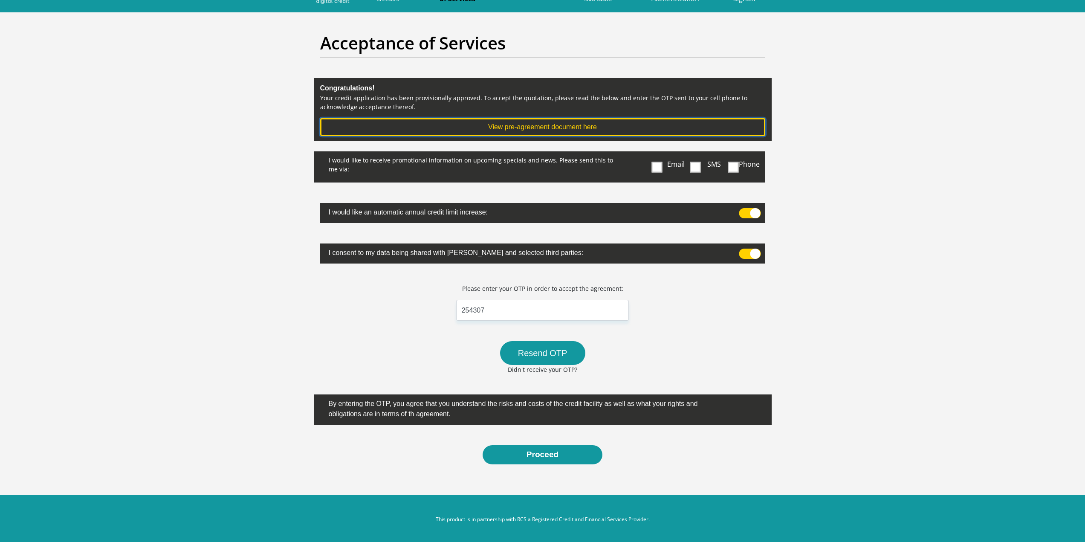
scroll to position [27, 0]
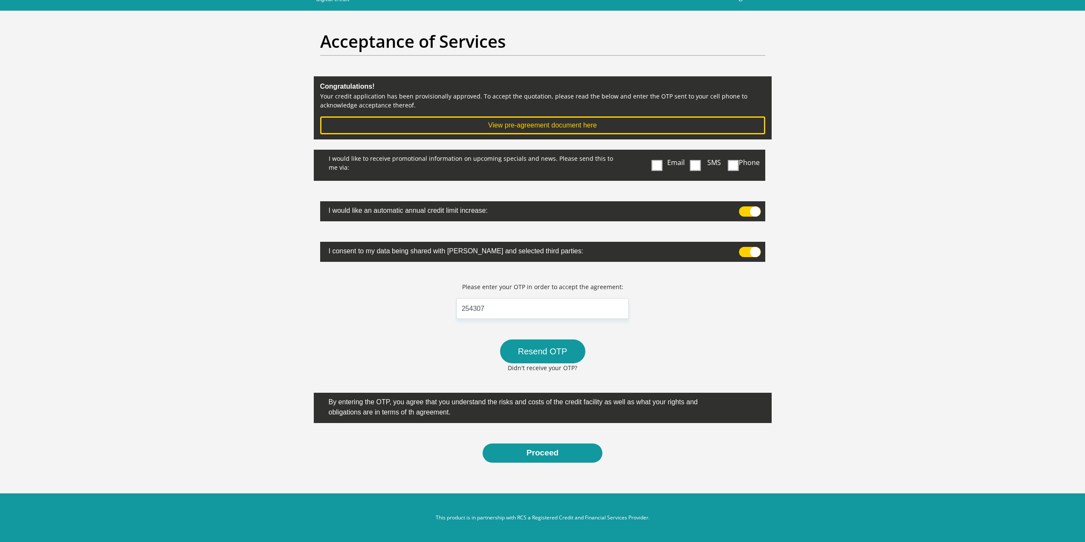
click at [748, 205] on label at bounding box center [542, 211] width 445 height 20
click at [743, 209] on input "checkbox" at bounding box center [743, 209] width 0 height 0
click at [748, 206] on span at bounding box center [750, 211] width 22 height 10
click at [743, 209] on input "checkbox" at bounding box center [743, 209] width 0 height 0
click at [748, 208] on span at bounding box center [750, 211] width 22 height 10
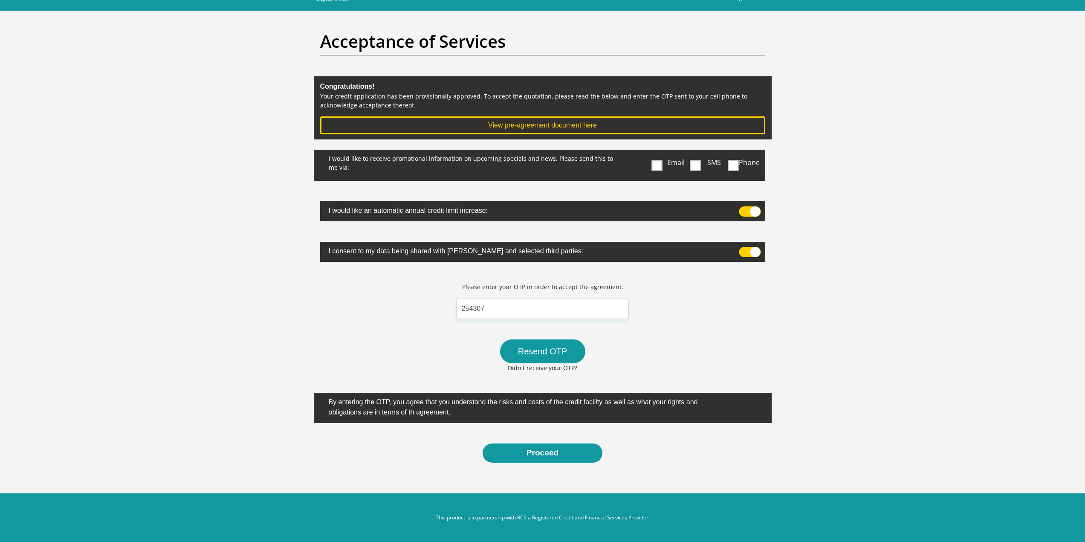
click at [743, 209] on input "checkbox" at bounding box center [743, 209] width 0 height 0
click at [742, 246] on label at bounding box center [542, 252] width 445 height 20
click at [743, 249] on input "checkbox" at bounding box center [743, 249] width 0 height 0
click at [582, 458] on button "Proceed" at bounding box center [543, 453] width 120 height 19
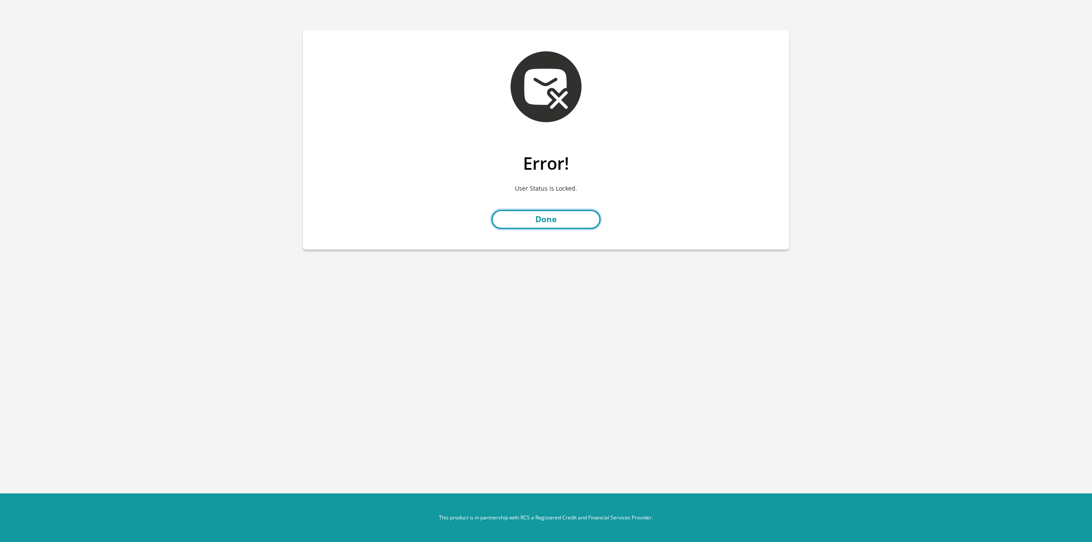
click at [546, 223] on link "Done" at bounding box center [545, 219] width 109 height 19
